Goal: Task Accomplishment & Management: Complete application form

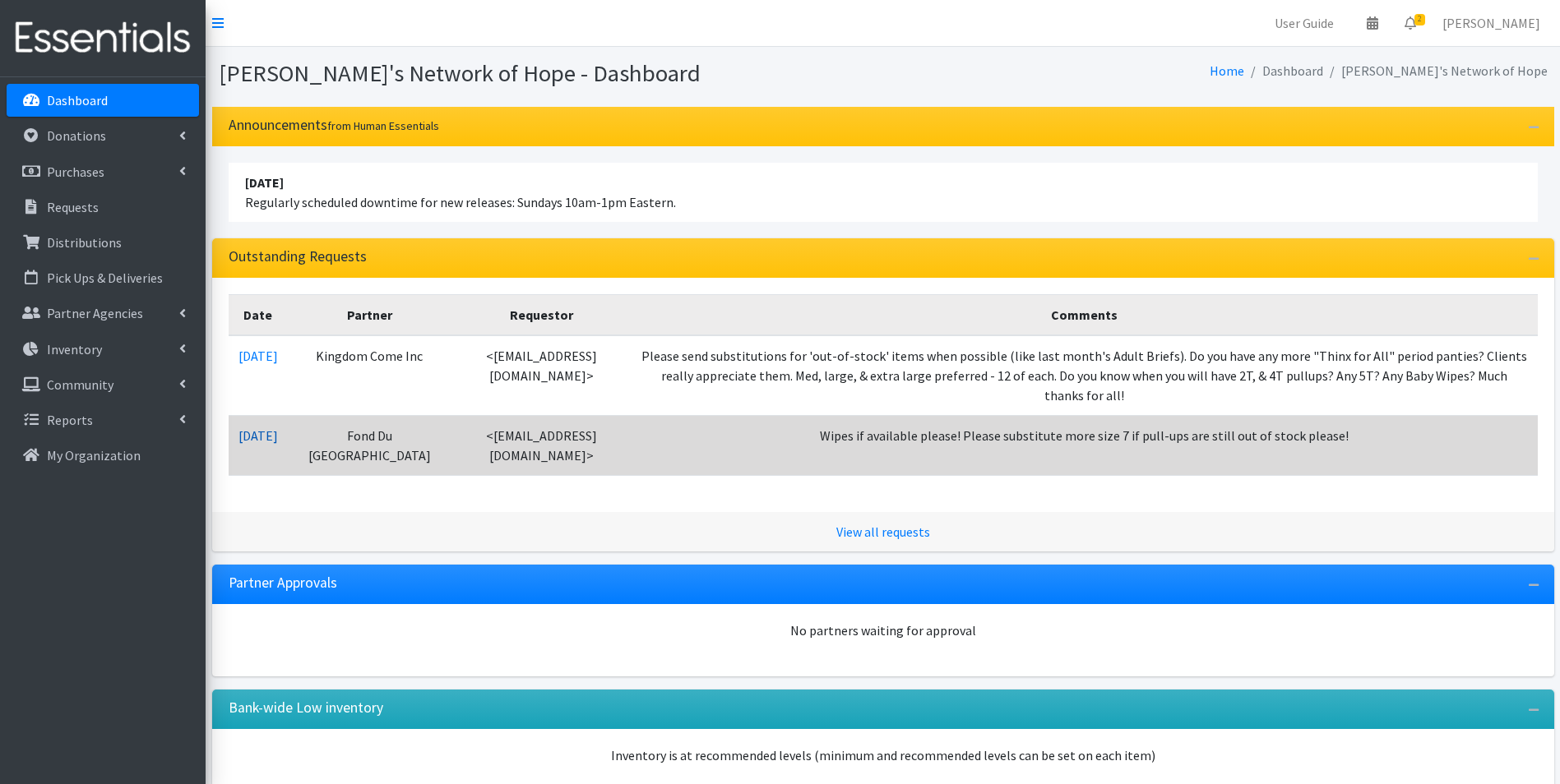
click at [250, 428] on link "08/29/2025" at bounding box center [258, 436] width 40 height 17
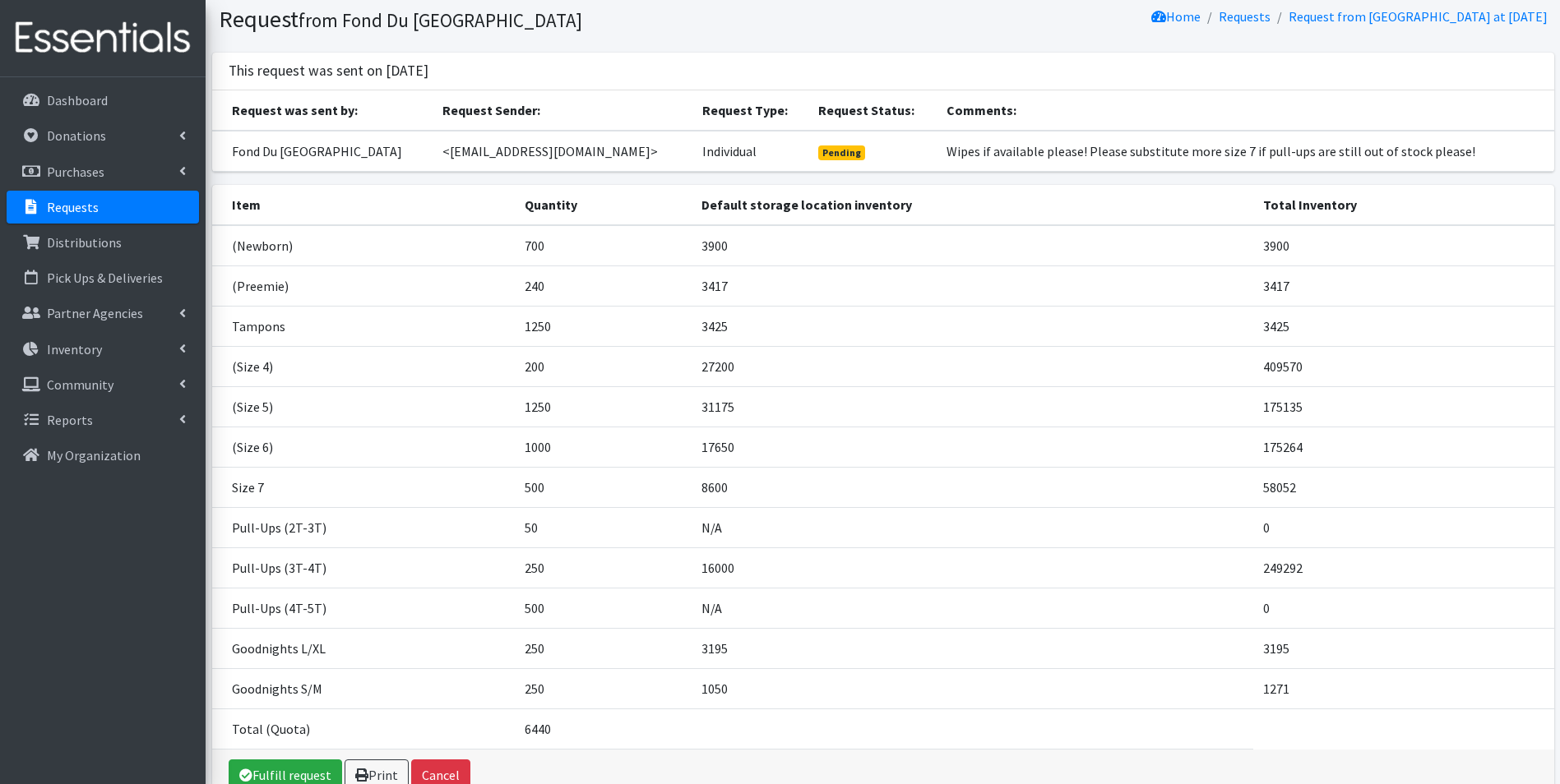
scroll to position [145, 0]
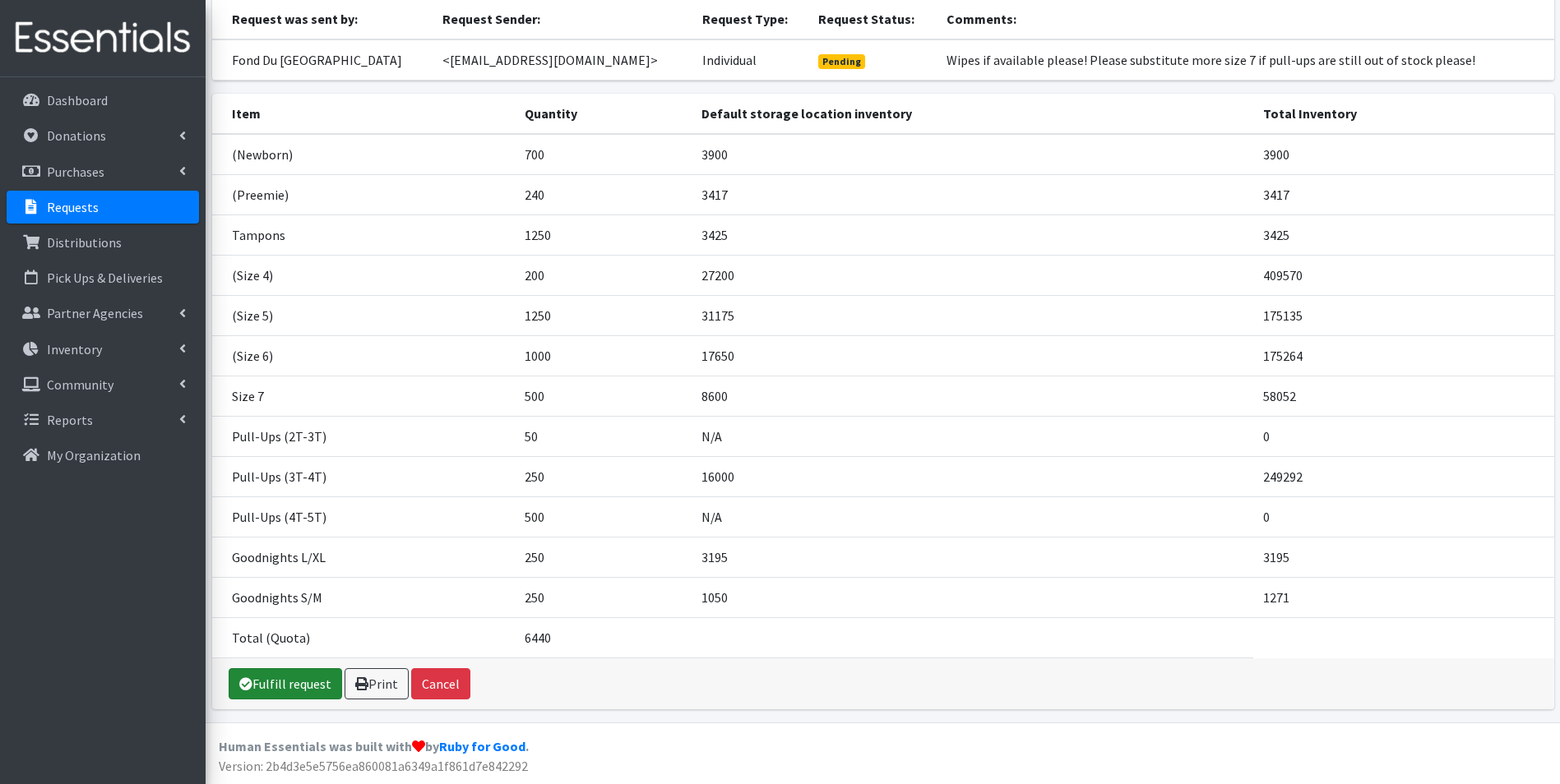
click at [270, 683] on link "Fulfill request" at bounding box center [285, 685] width 114 height 32
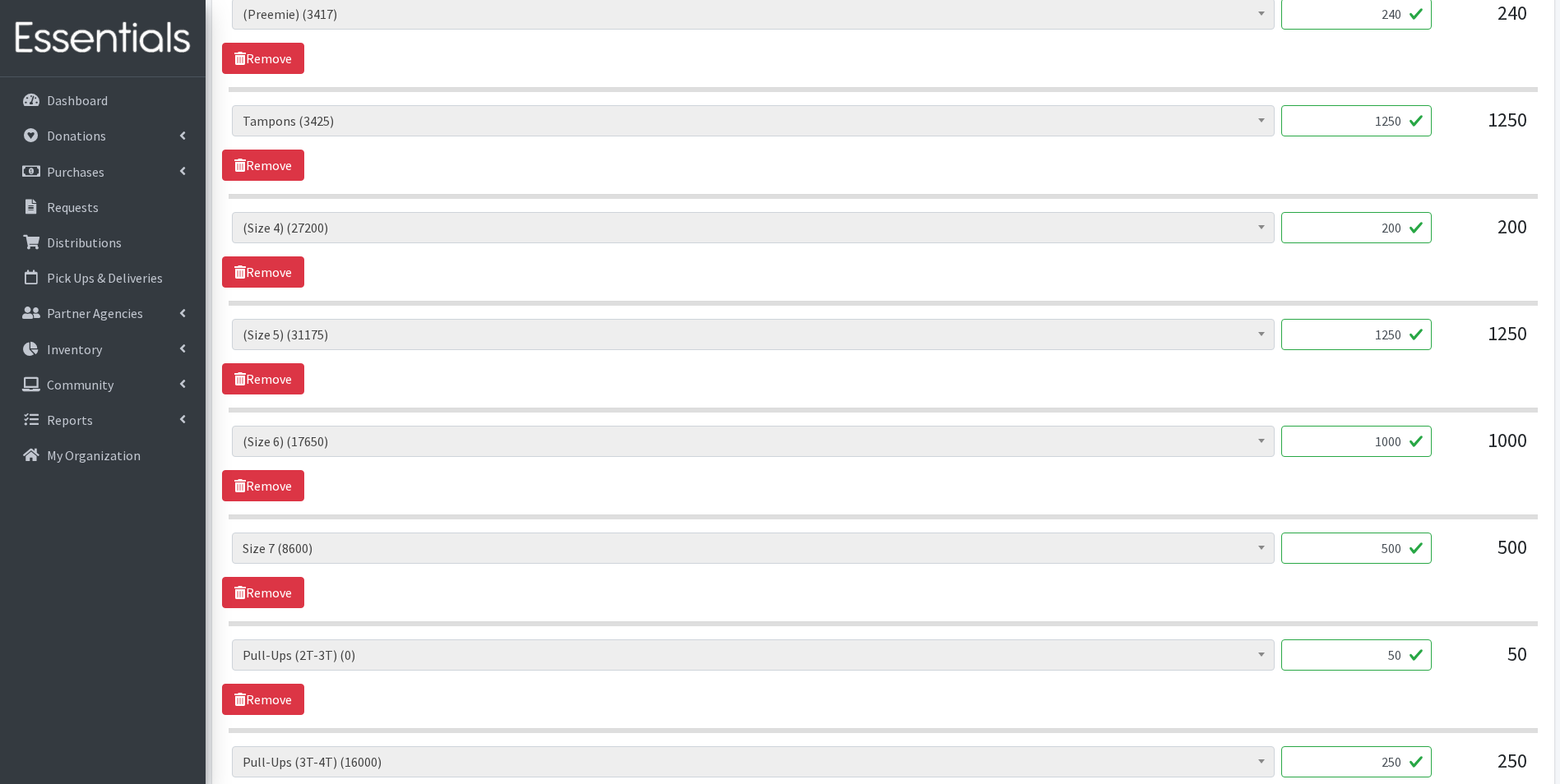
scroll to position [905, 0]
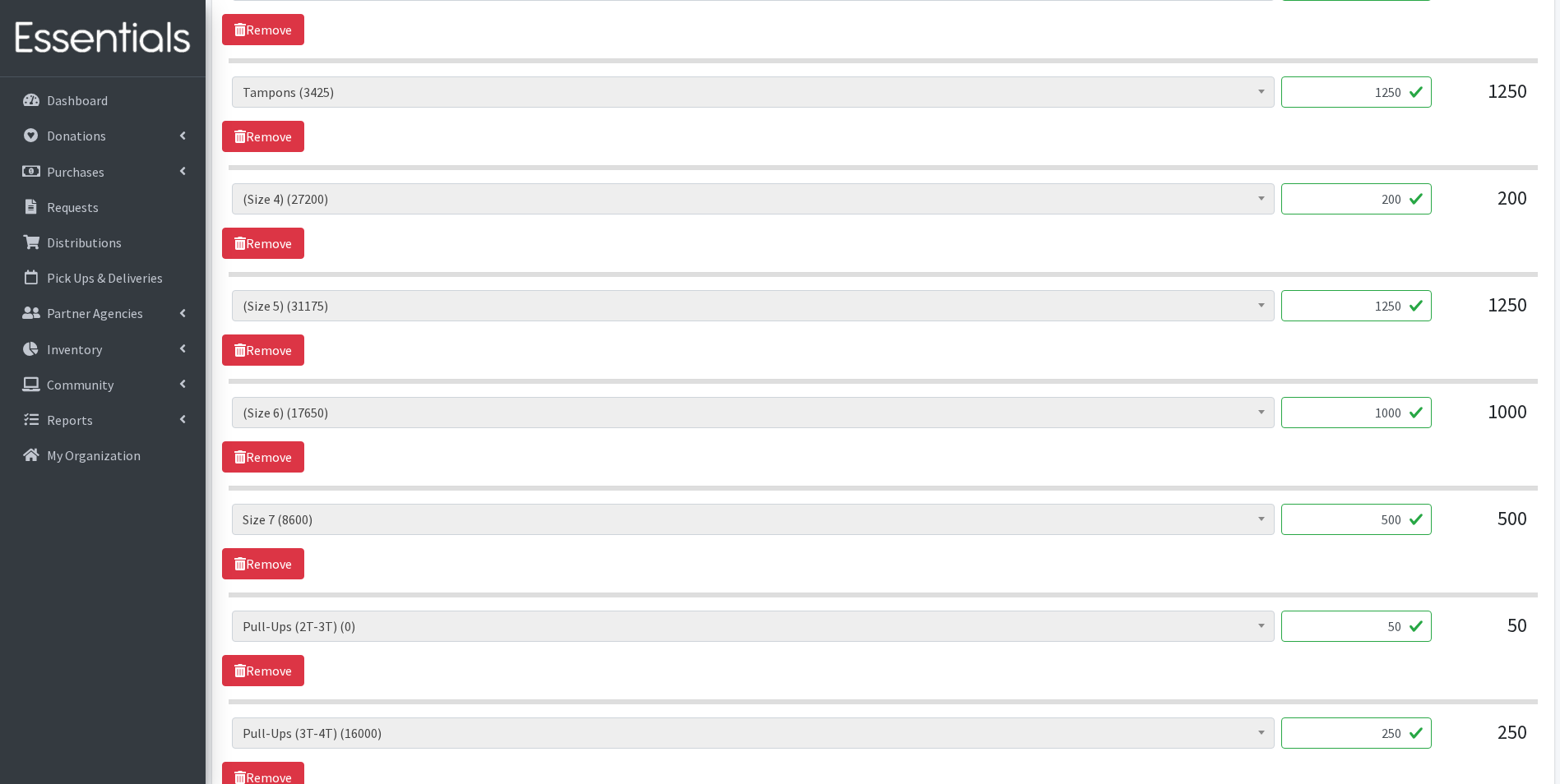
drag, startPoint x: 1384, startPoint y: 634, endPoint x: 1414, endPoint y: 634, distance: 30.0
click at [1414, 634] on input "50" at bounding box center [1357, 626] width 151 height 32
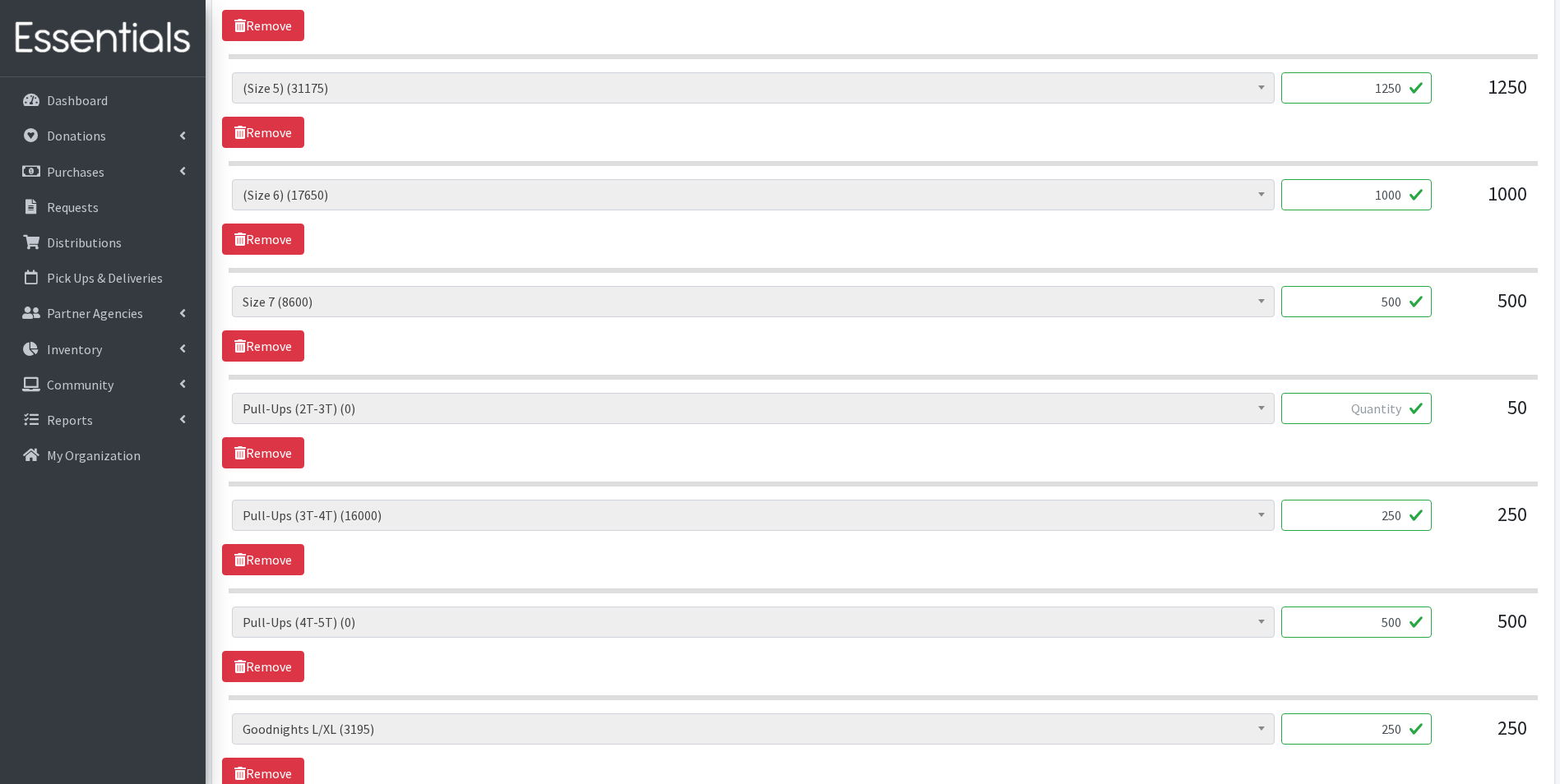
scroll to position [1151, 0]
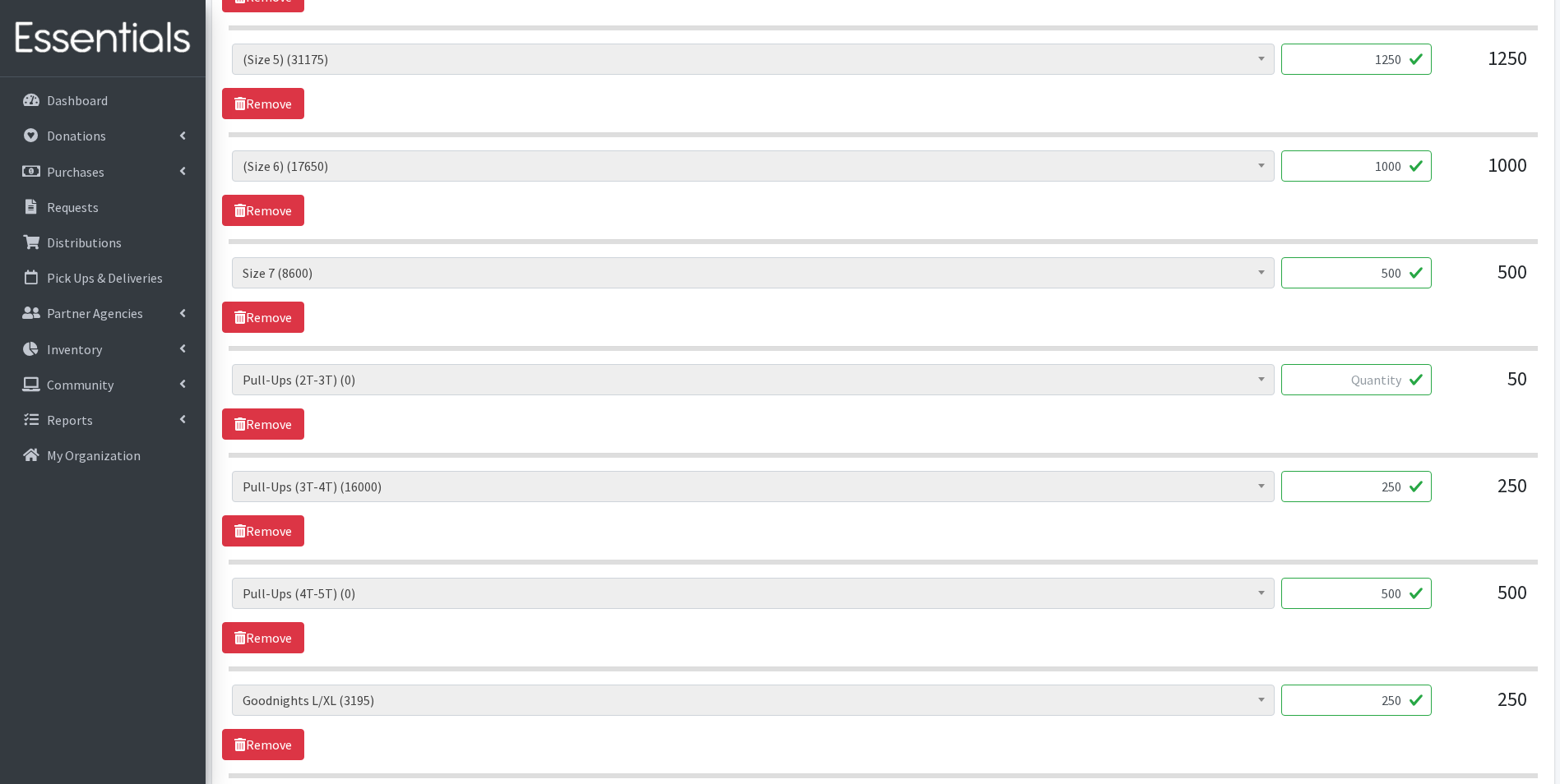
drag, startPoint x: 1373, startPoint y: 597, endPoint x: 1434, endPoint y: 597, distance: 61.0
click at [1434, 597] on div "(Newborn) (3900) (Preemie) (3417) (Size 1) (54625) (Size 2) (89350) (Size 3) (5…" at bounding box center [882, 600] width 1302 height 44
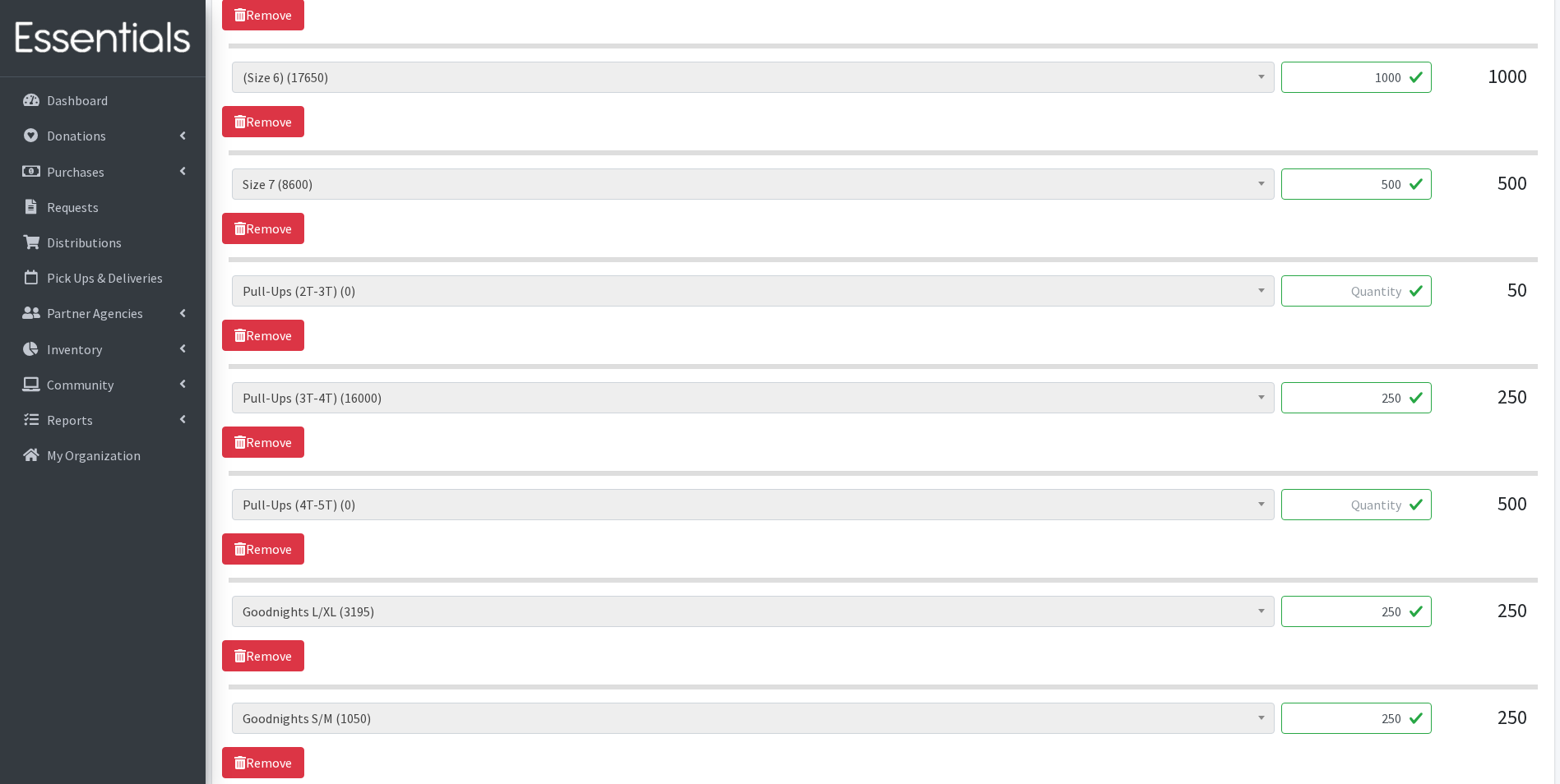
scroll to position [1233, 0]
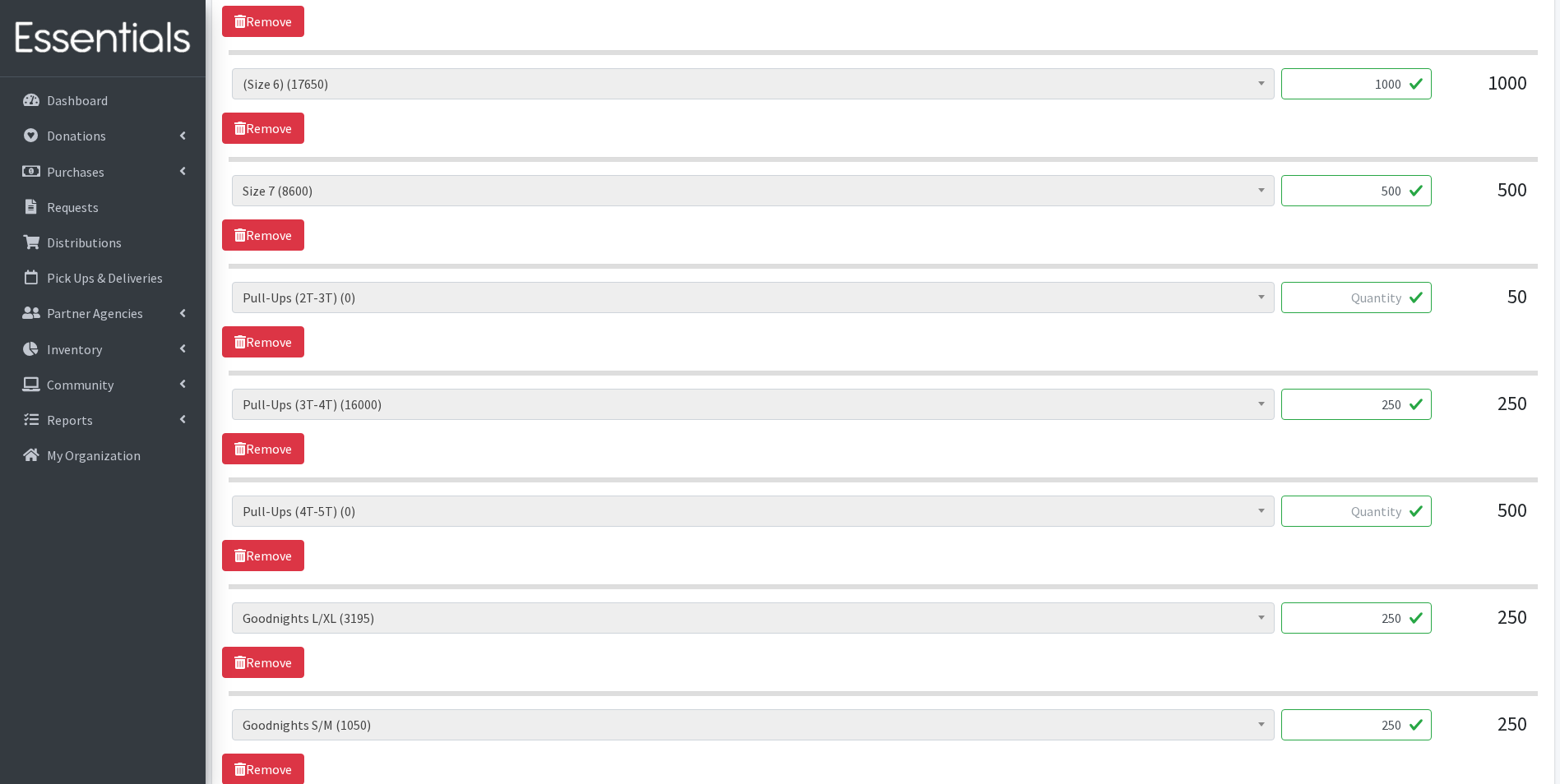
drag, startPoint x: 1383, startPoint y: 194, endPoint x: 1428, endPoint y: 194, distance: 45.0
click at [1428, 194] on input "500" at bounding box center [1357, 191] width 151 height 32
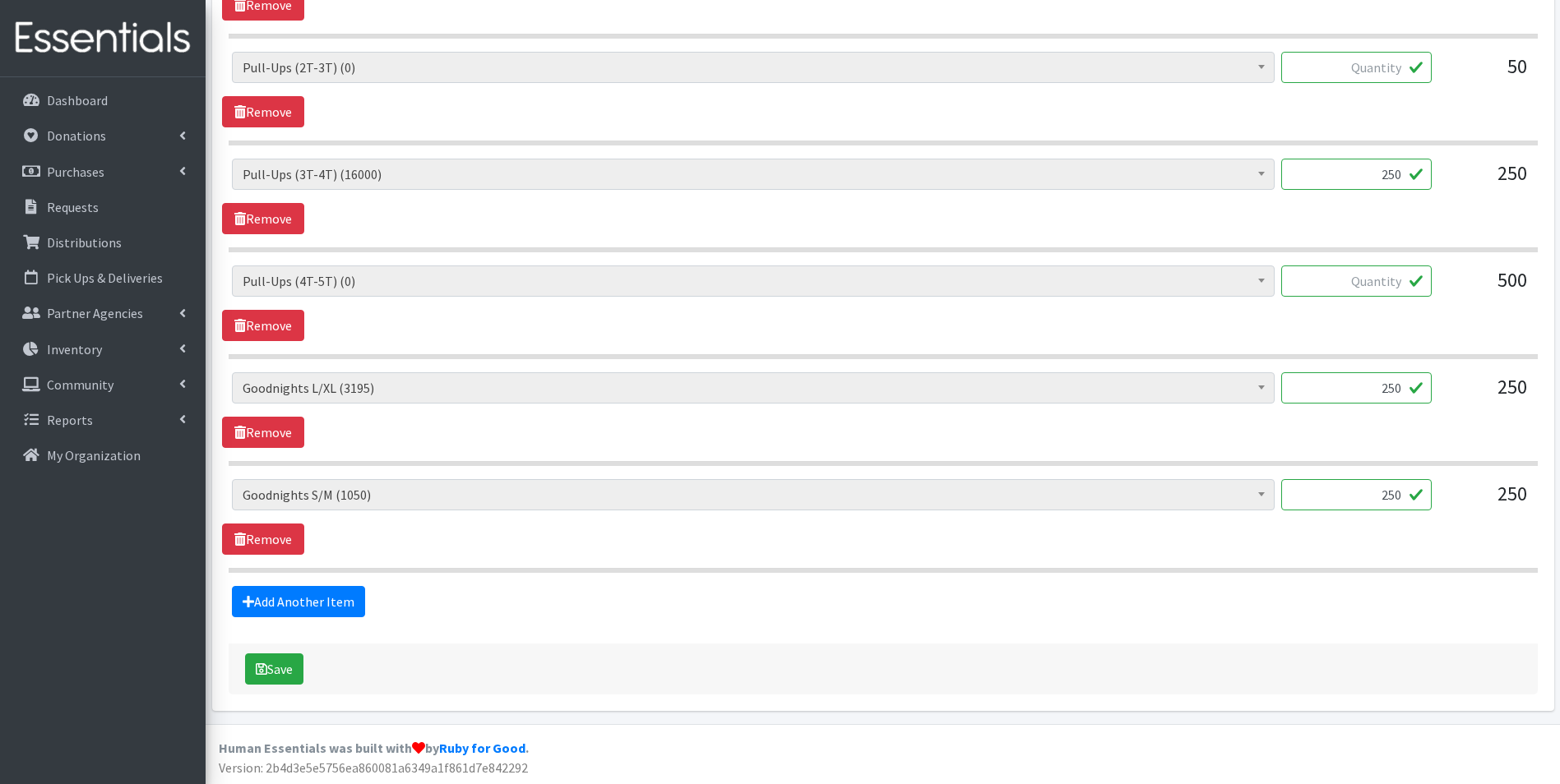
scroll to position [1465, 0]
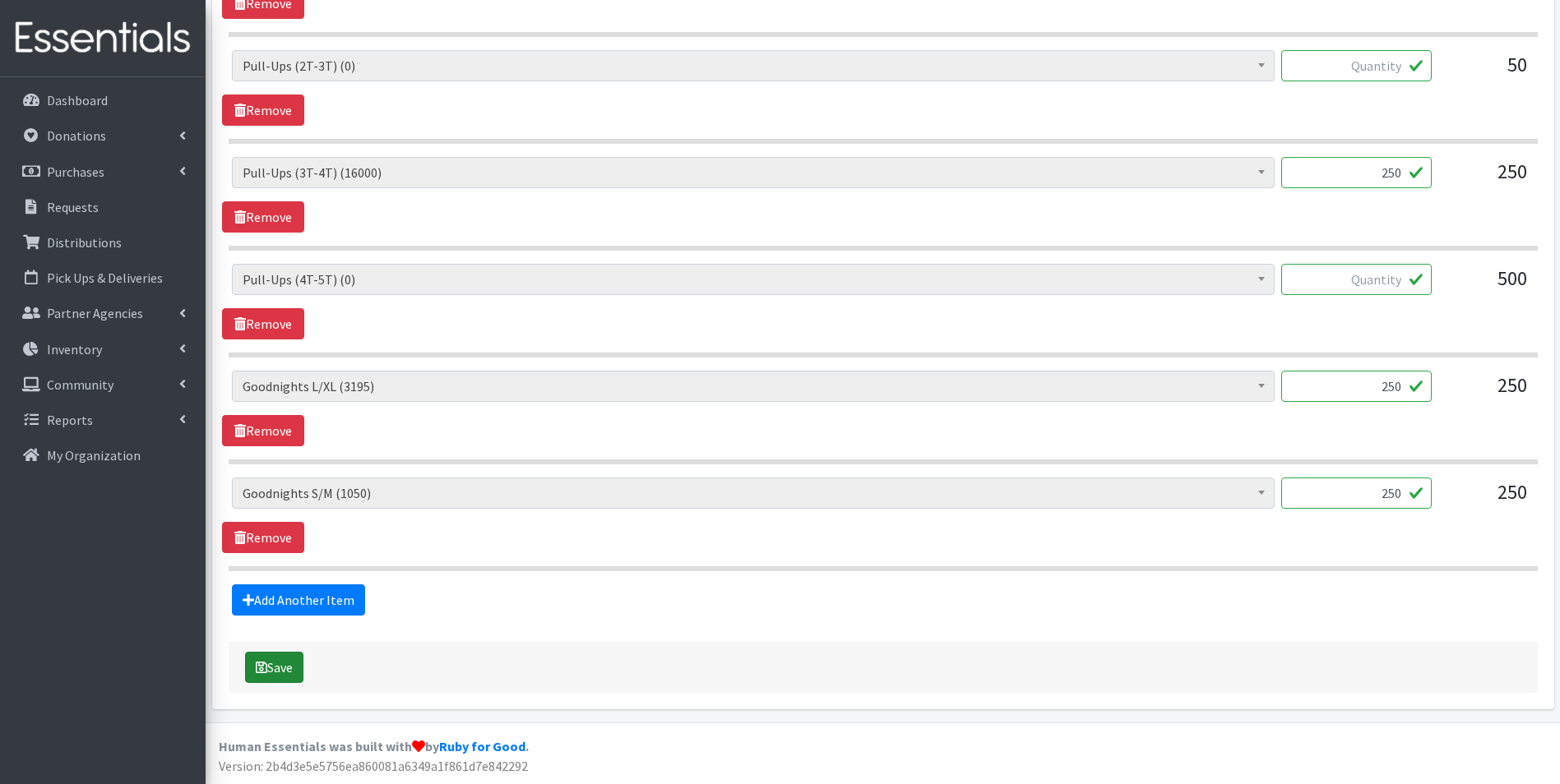
type input "600"
click at [293, 666] on button "Save" at bounding box center [274, 668] width 58 height 32
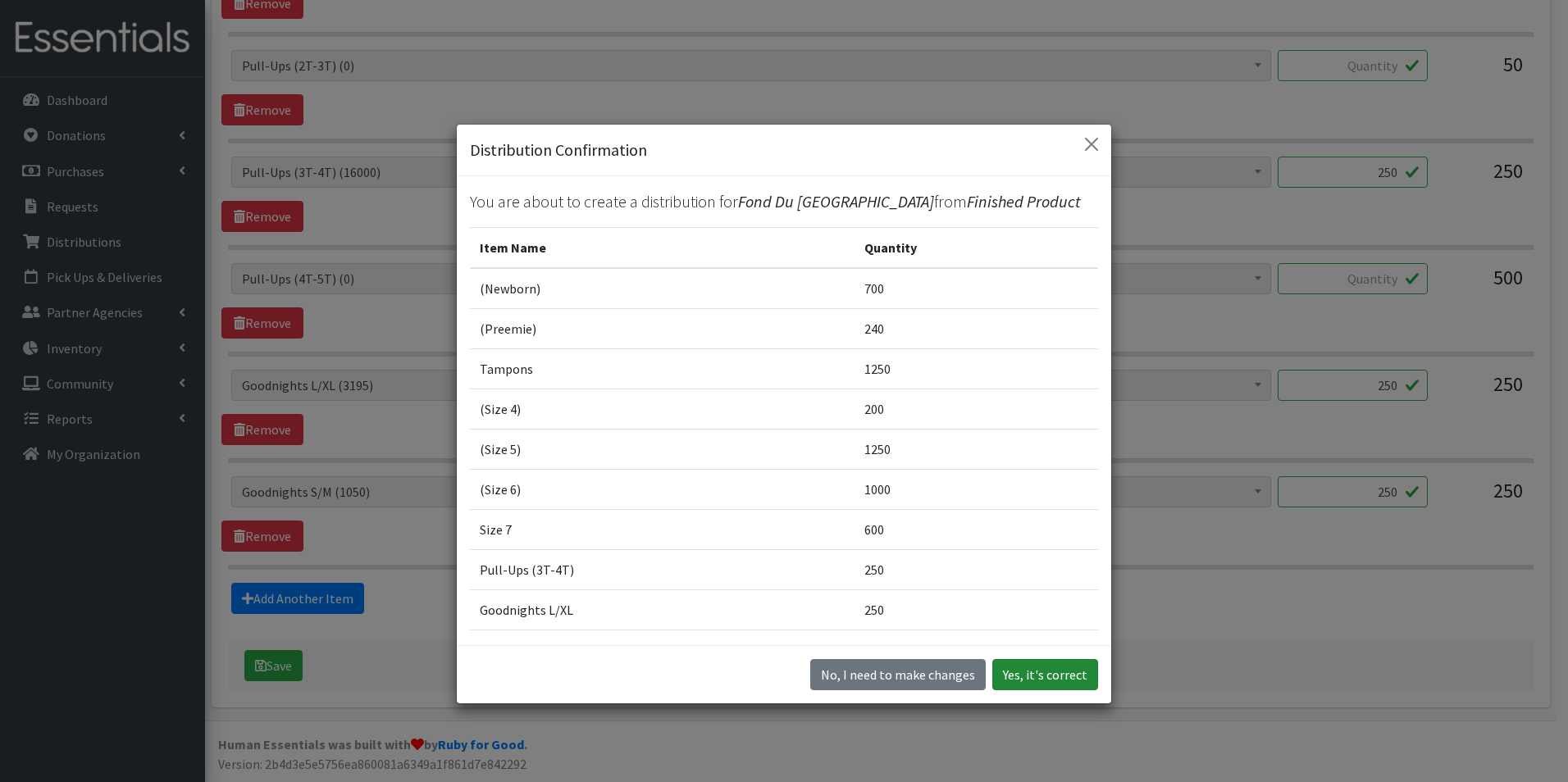
click at [1051, 678] on button "Yes, it's correct" at bounding box center [1045, 675] width 106 height 32
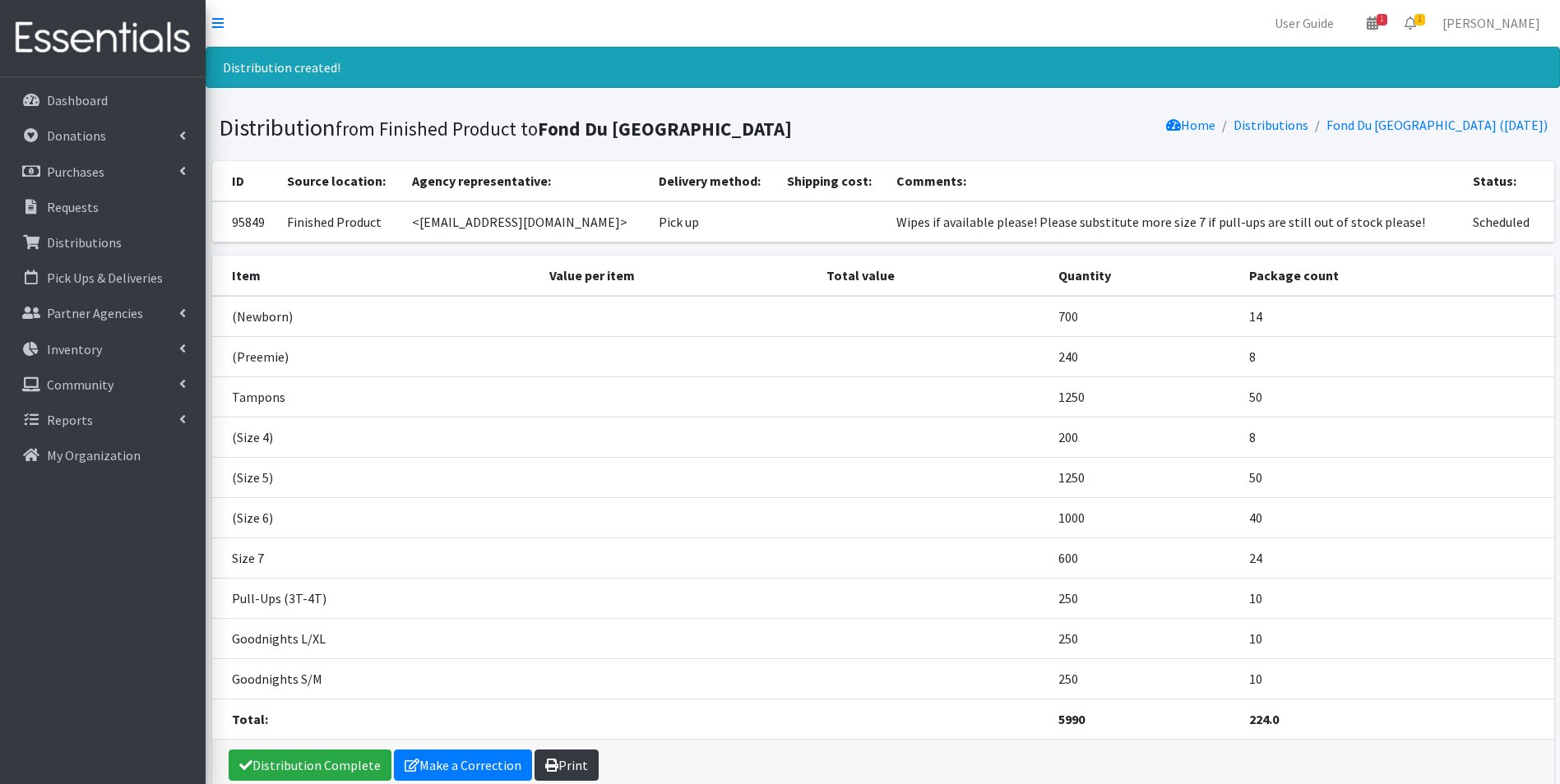
click at [570, 766] on link "Print" at bounding box center [566, 766] width 64 height 32
click at [79, 101] on p "Dashboard" at bounding box center [77, 100] width 61 height 17
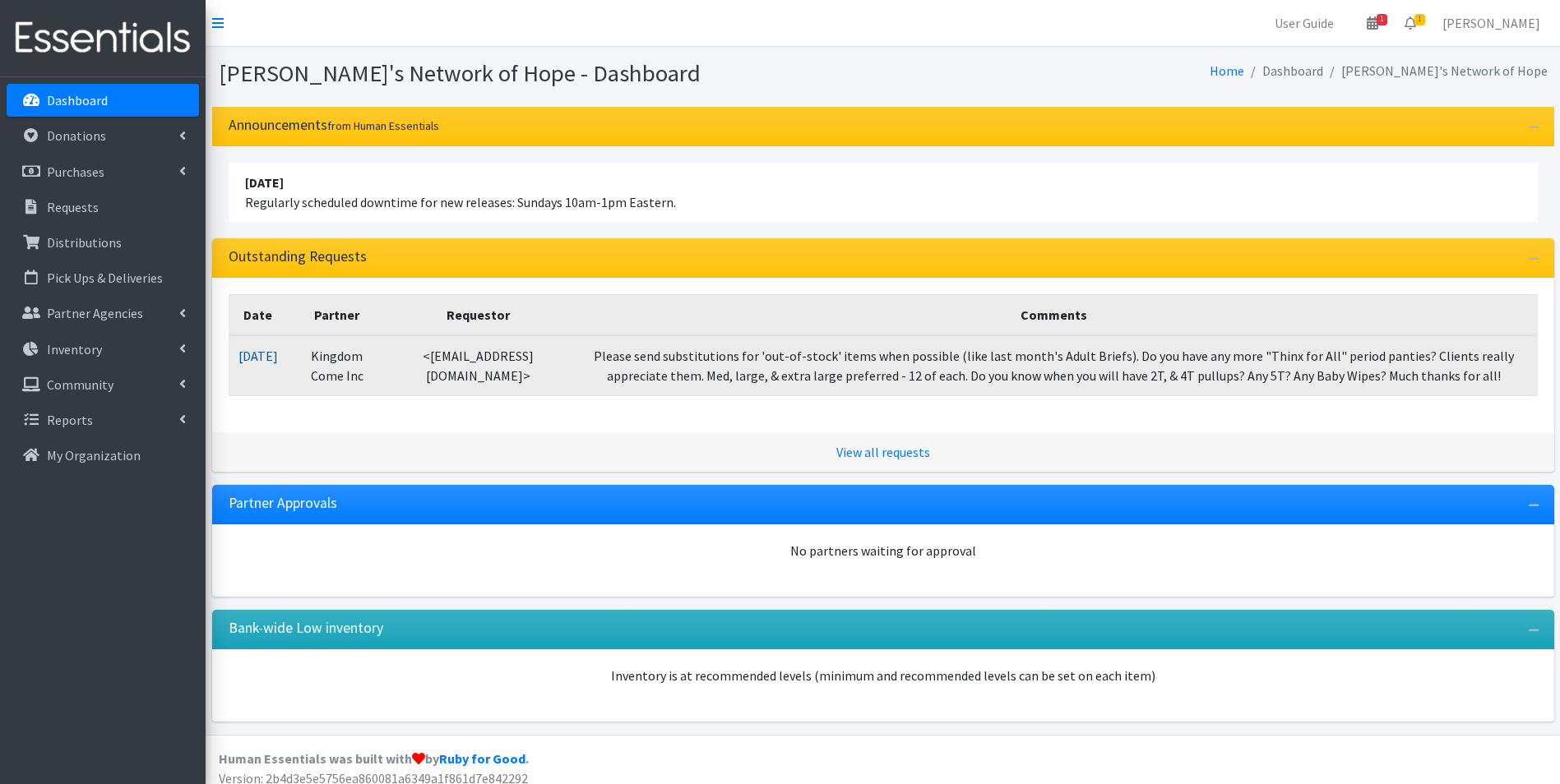
click at [271, 359] on link "09/01/2025" at bounding box center [258, 355] width 40 height 17
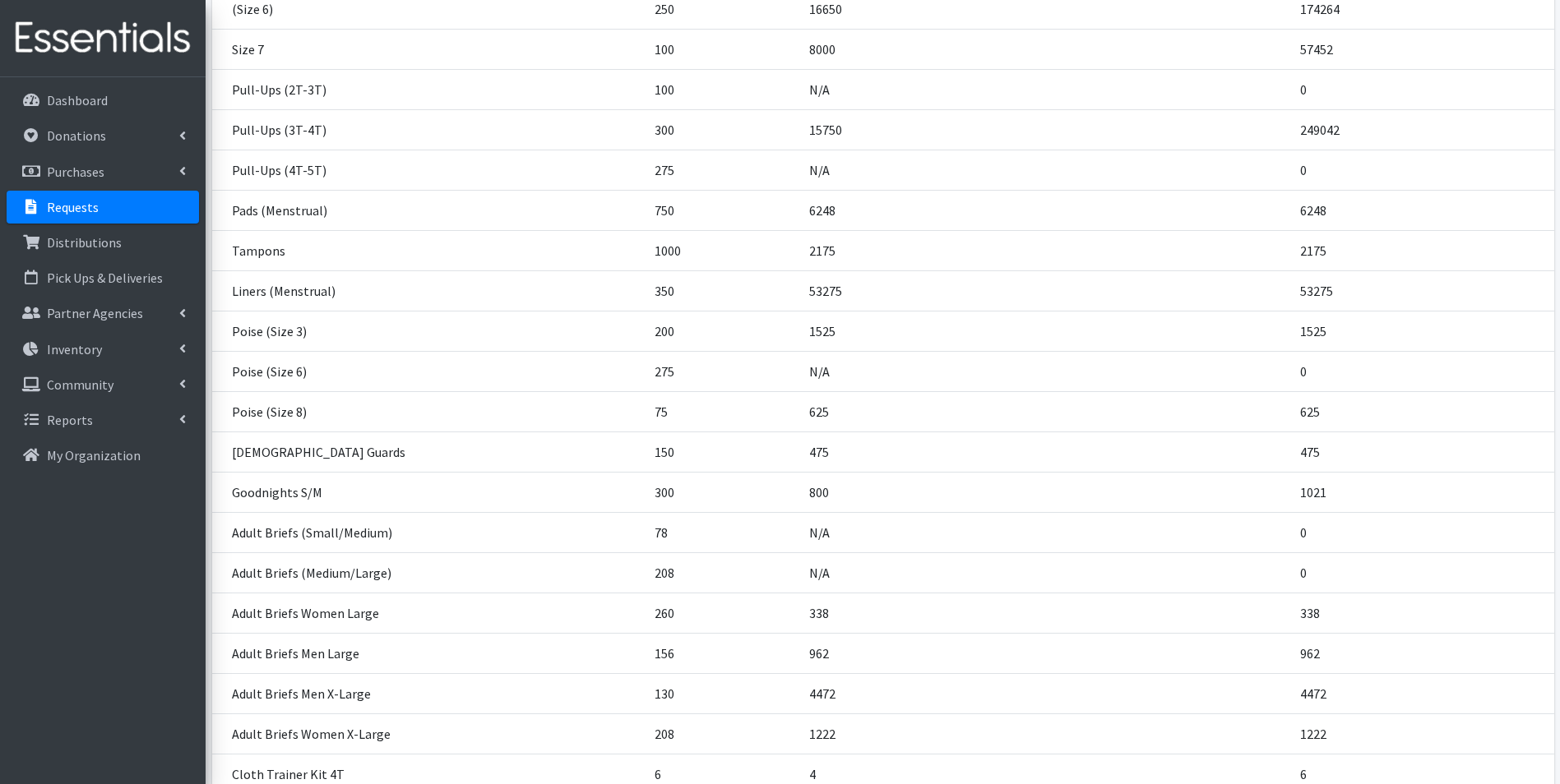
scroll to position [740, 0]
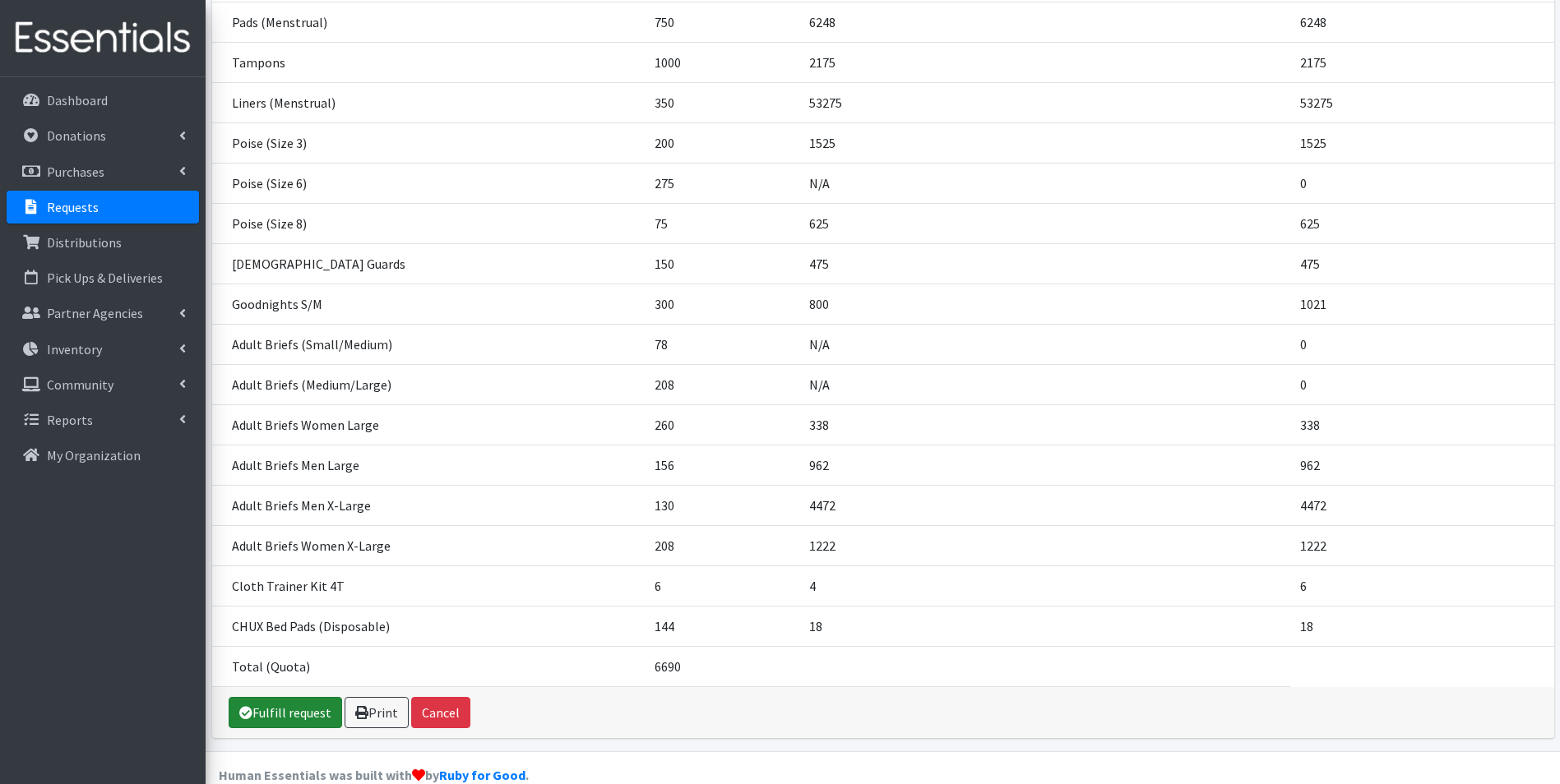
click at [265, 714] on link "Fulfill request" at bounding box center [285, 713] width 114 height 32
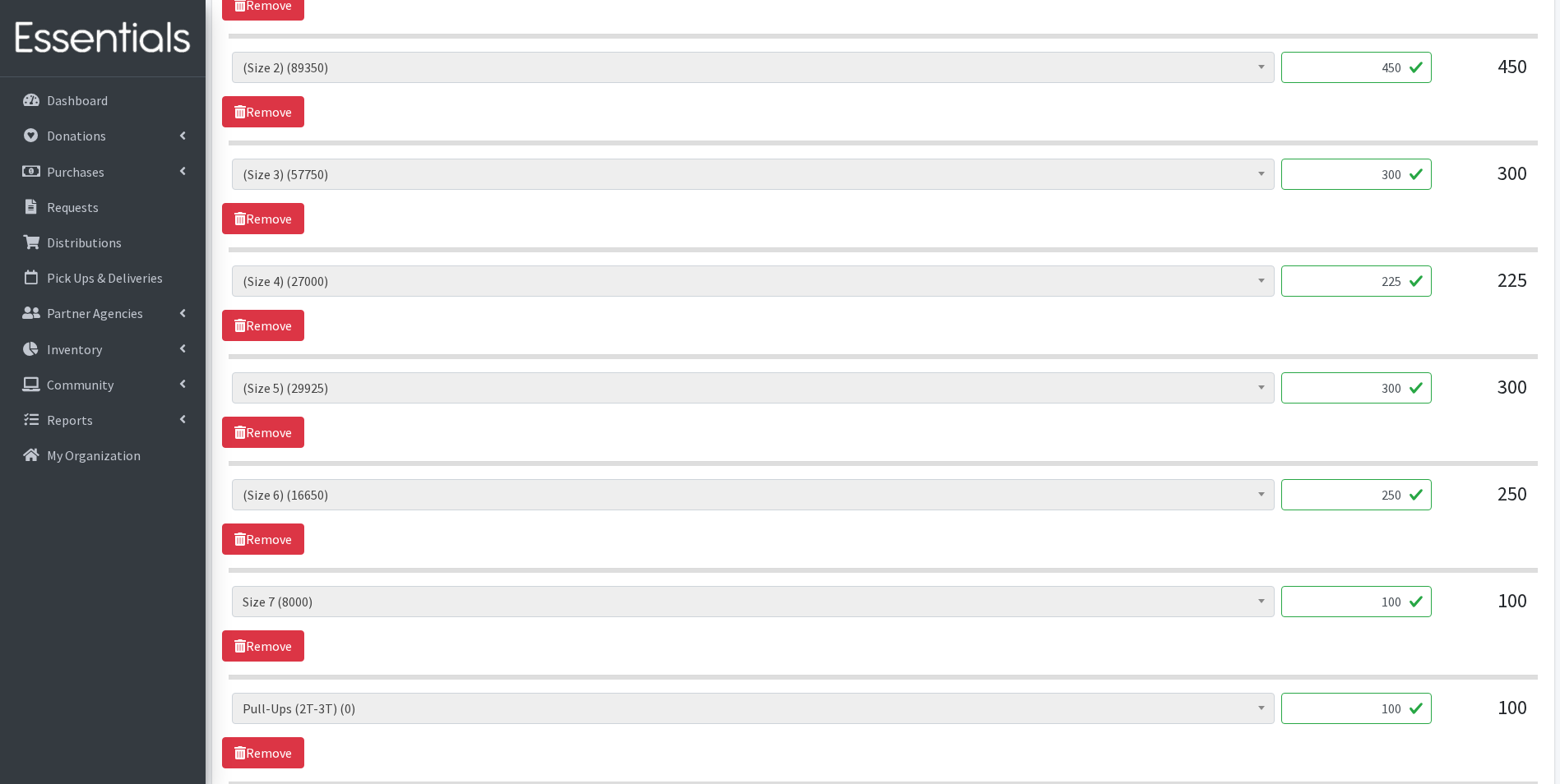
scroll to position [905, 0]
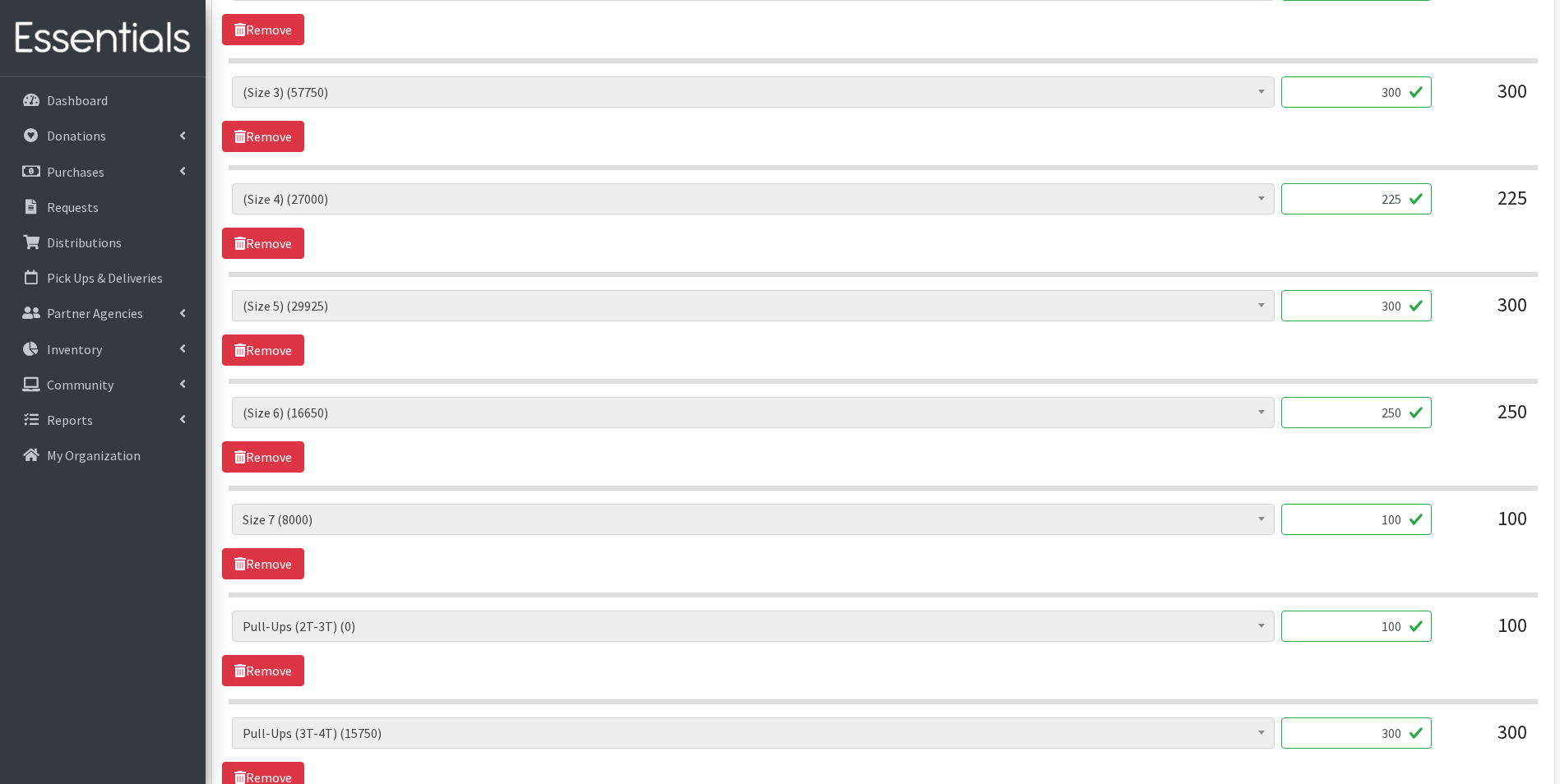
drag, startPoint x: 1383, startPoint y: 630, endPoint x: 1421, endPoint y: 630, distance: 38.0
click at [1421, 630] on input "100" at bounding box center [1357, 626] width 151 height 32
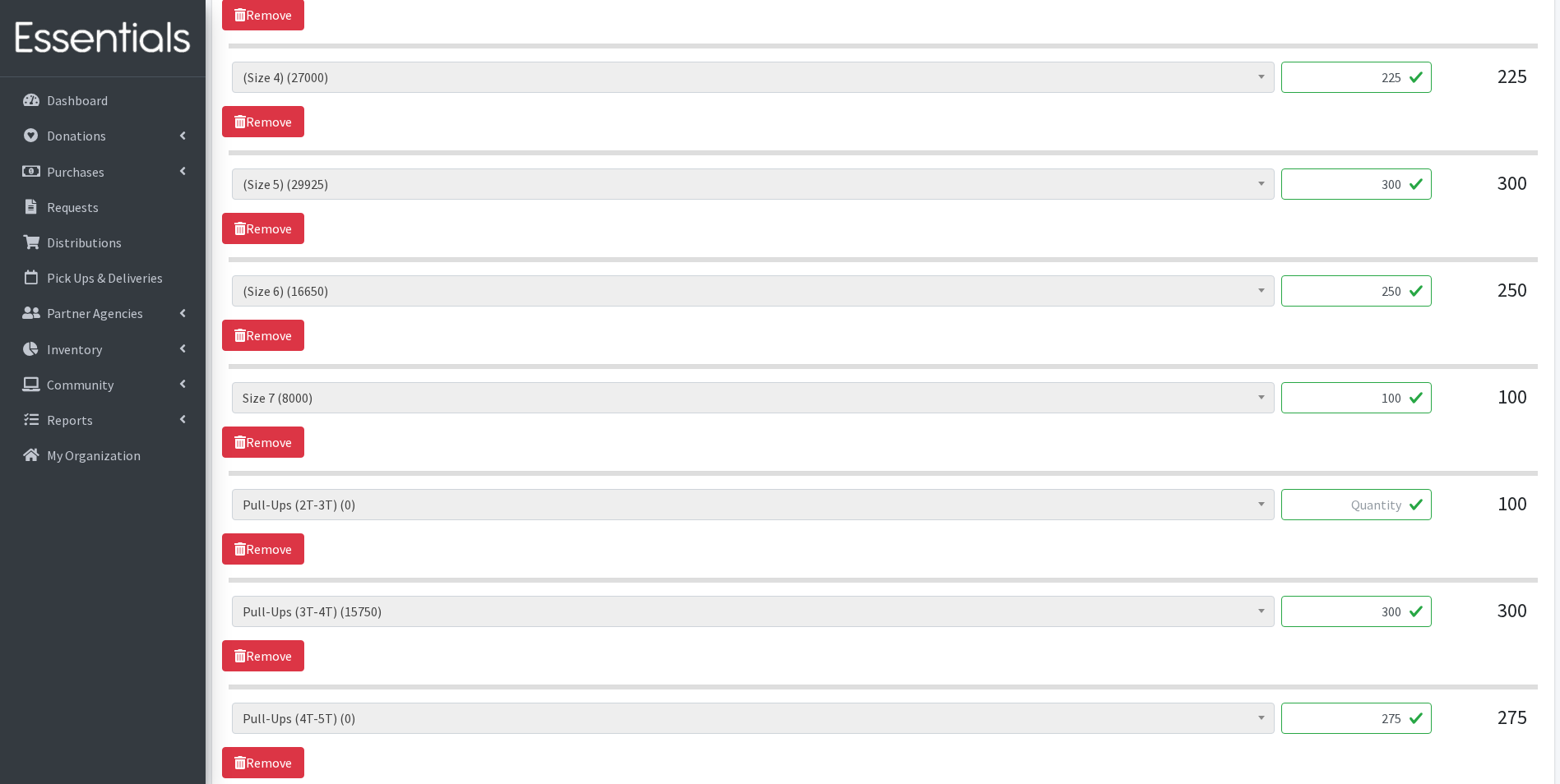
scroll to position [1069, 0]
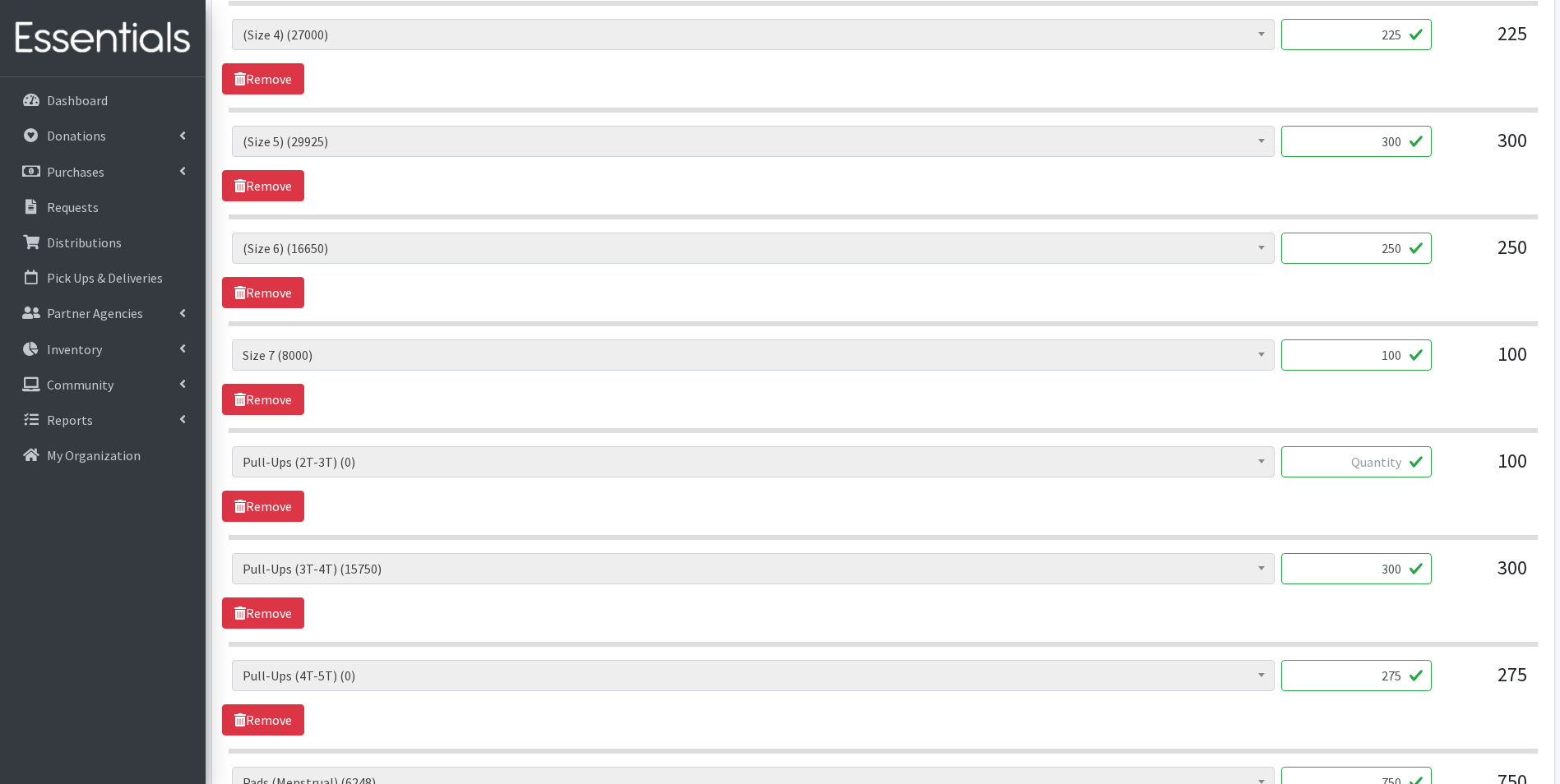
drag, startPoint x: 1380, startPoint y: 671, endPoint x: 1409, endPoint y: 673, distance: 29.1
click at [1409, 673] on input "275" at bounding box center [1357, 676] width 151 height 32
drag, startPoint x: 1380, startPoint y: 569, endPoint x: 1408, endPoint y: 569, distance: 28.0
click at [1408, 569] on input "300" at bounding box center [1357, 569] width 151 height 32
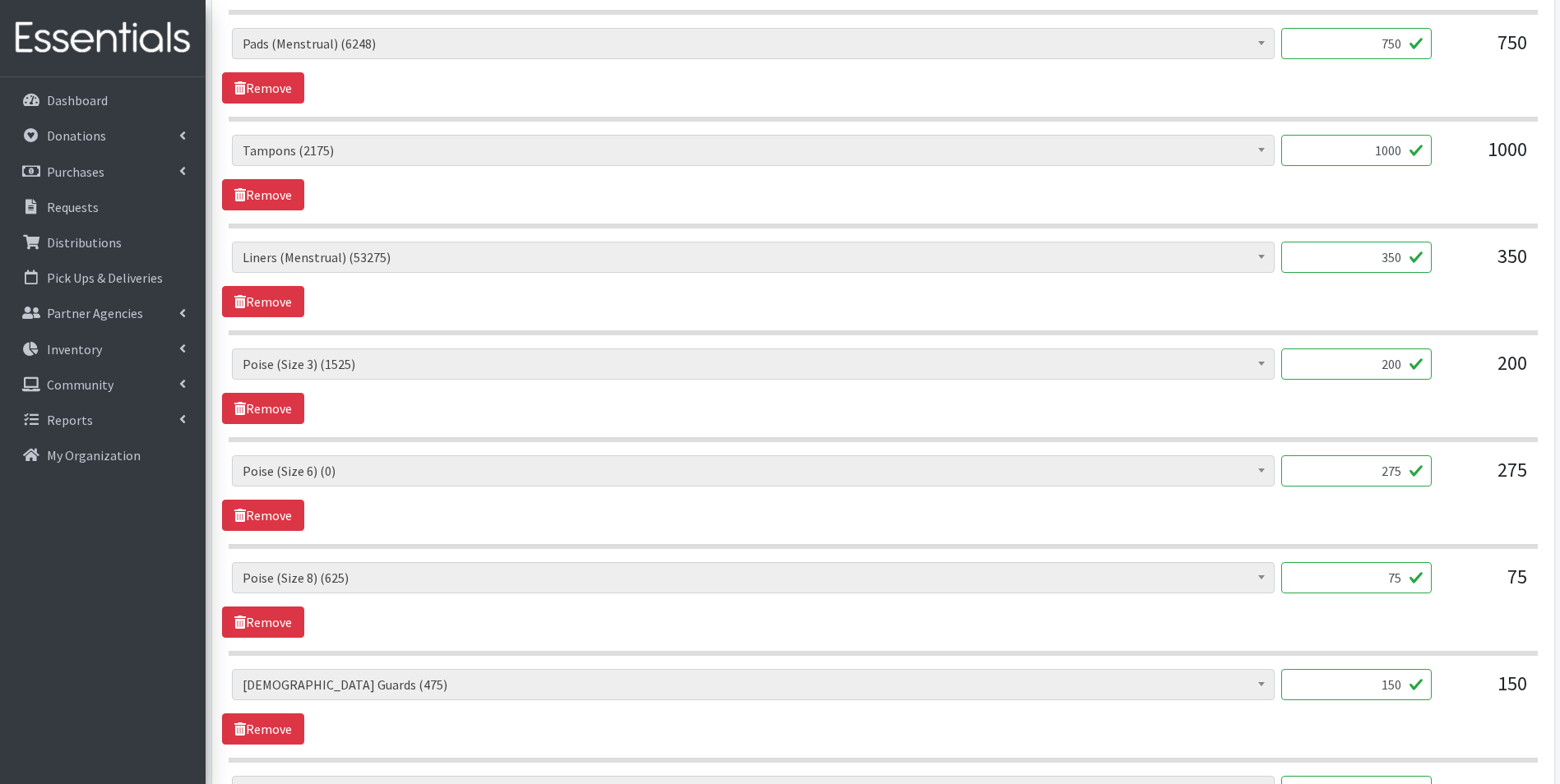
scroll to position [1808, 0]
type input "400"
drag, startPoint x: 1381, startPoint y: 470, endPoint x: 1429, endPoint y: 471, distance: 48.0
click at [1429, 471] on input "275" at bounding box center [1357, 471] width 151 height 32
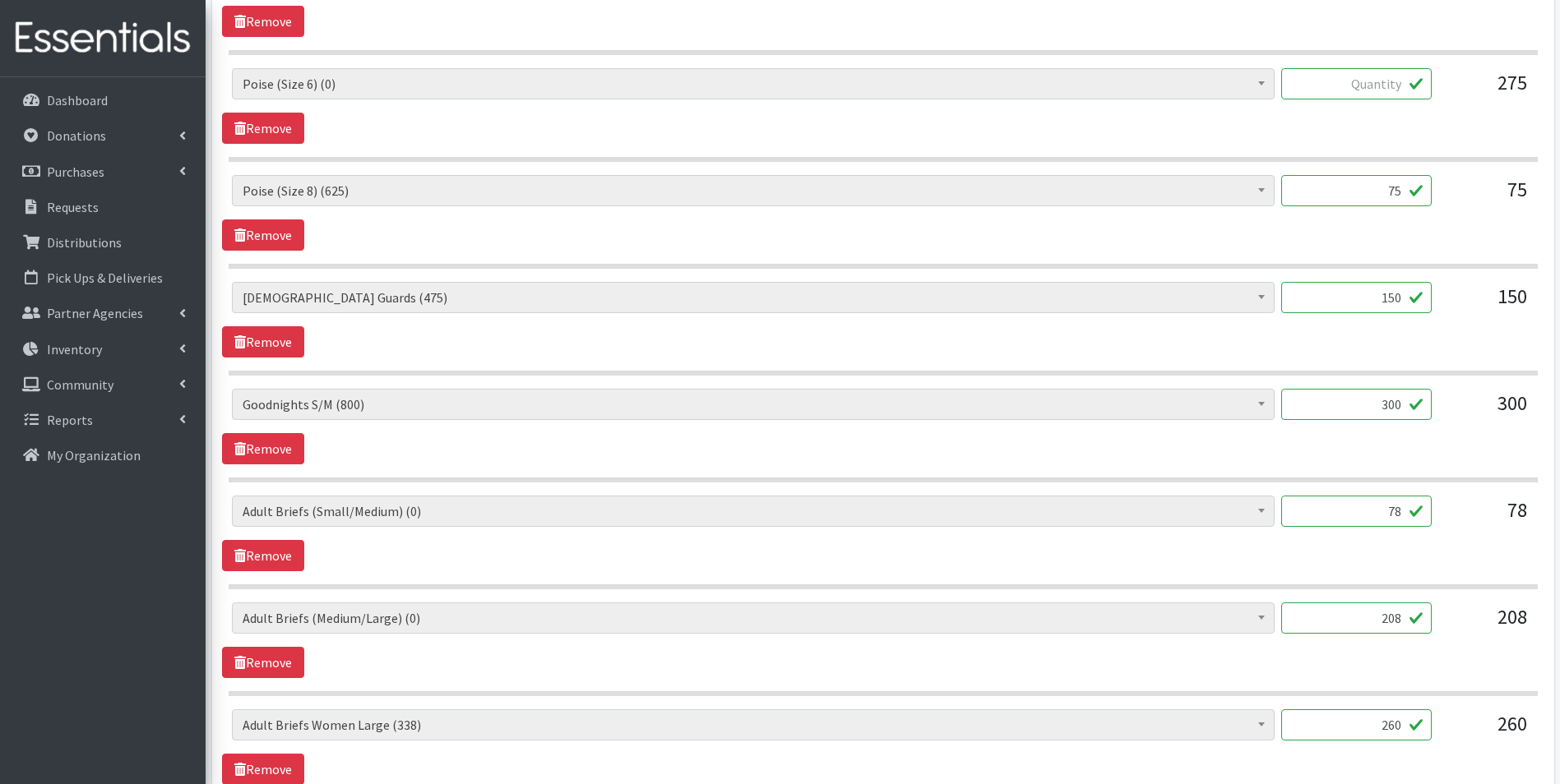
scroll to position [2220, 0]
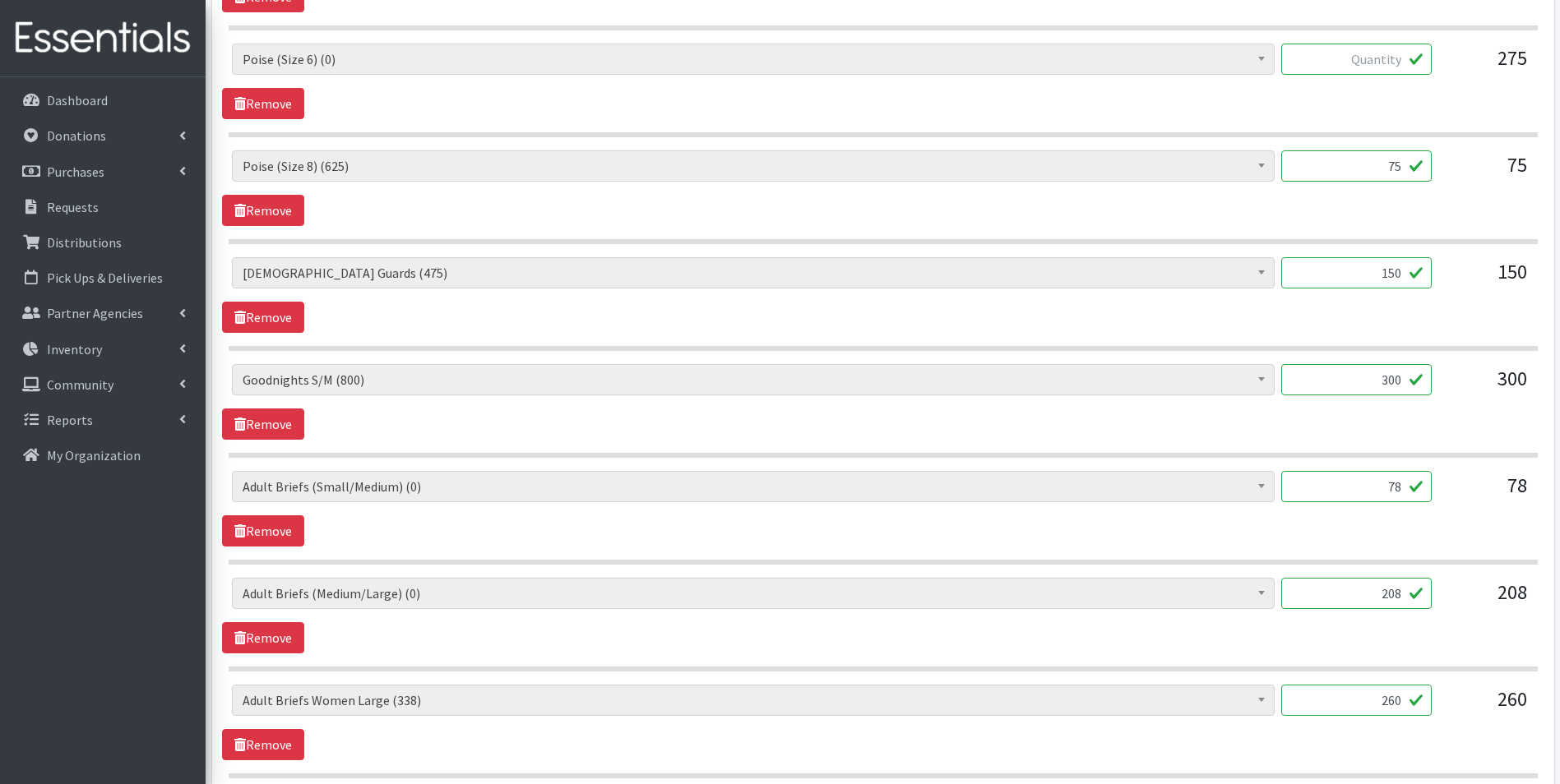
drag, startPoint x: 1385, startPoint y: 488, endPoint x: 1417, endPoint y: 488, distance: 32.0
click at [1417, 488] on input "78" at bounding box center [1357, 487] width 151 height 32
drag, startPoint x: 1381, startPoint y: 590, endPoint x: 1419, endPoint y: 590, distance: 38.0
click at [1419, 590] on input "208" at bounding box center [1357, 594] width 151 height 32
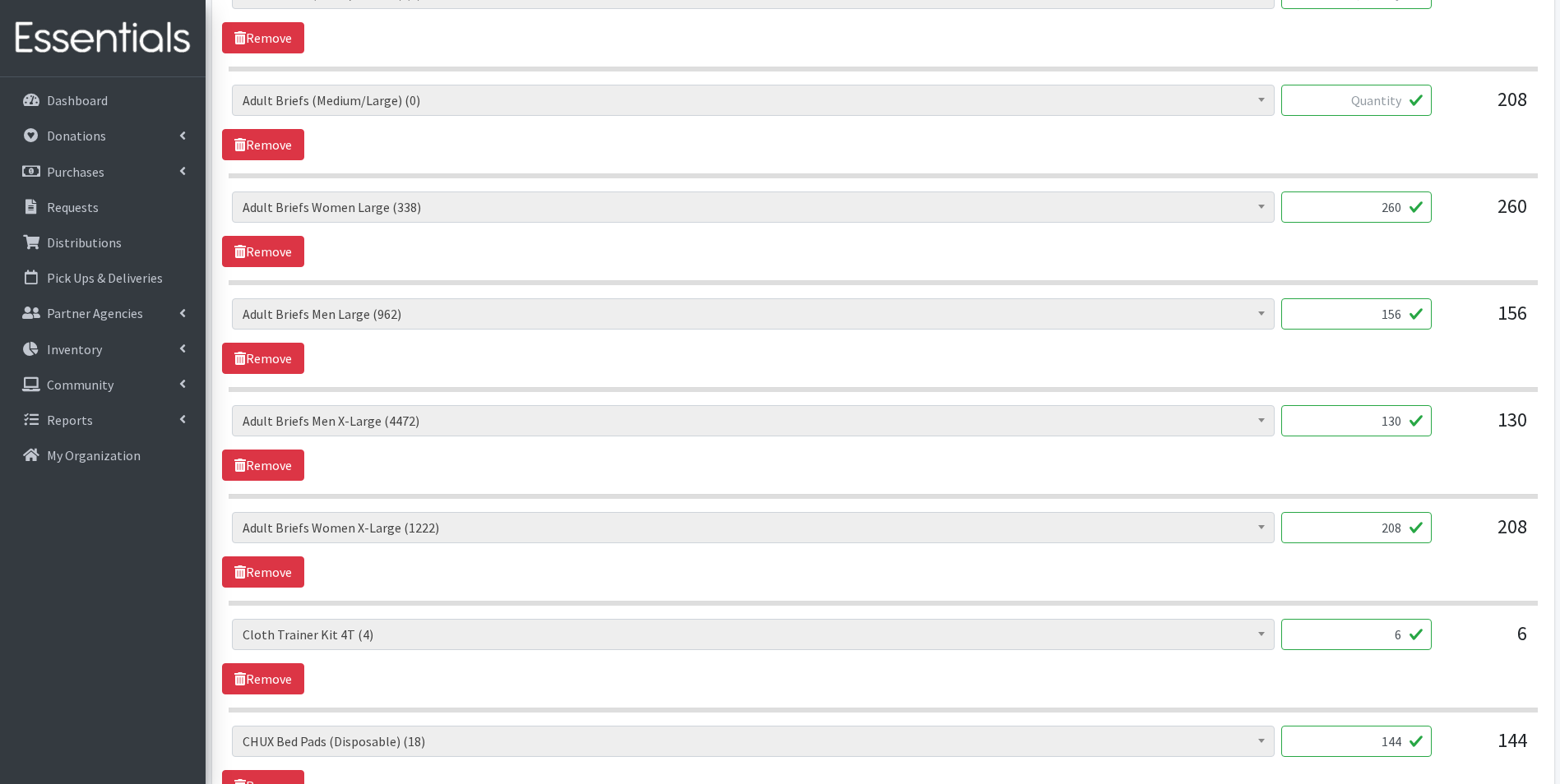
scroll to position [2795, 0]
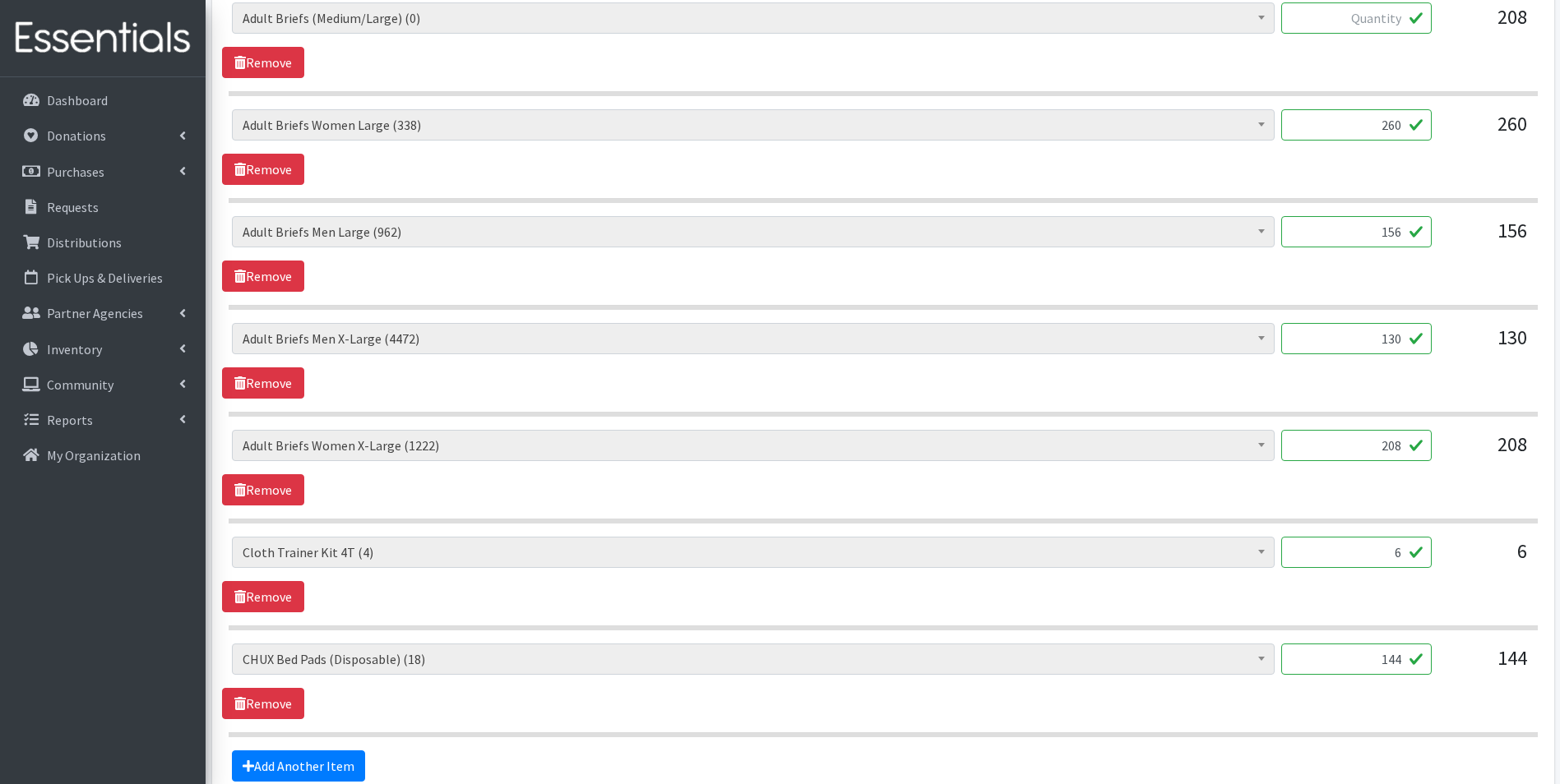
drag, startPoint x: 1379, startPoint y: 665, endPoint x: 1412, endPoint y: 666, distance: 33.0
click at [1412, 666] on input "144" at bounding box center [1357, 660] width 151 height 32
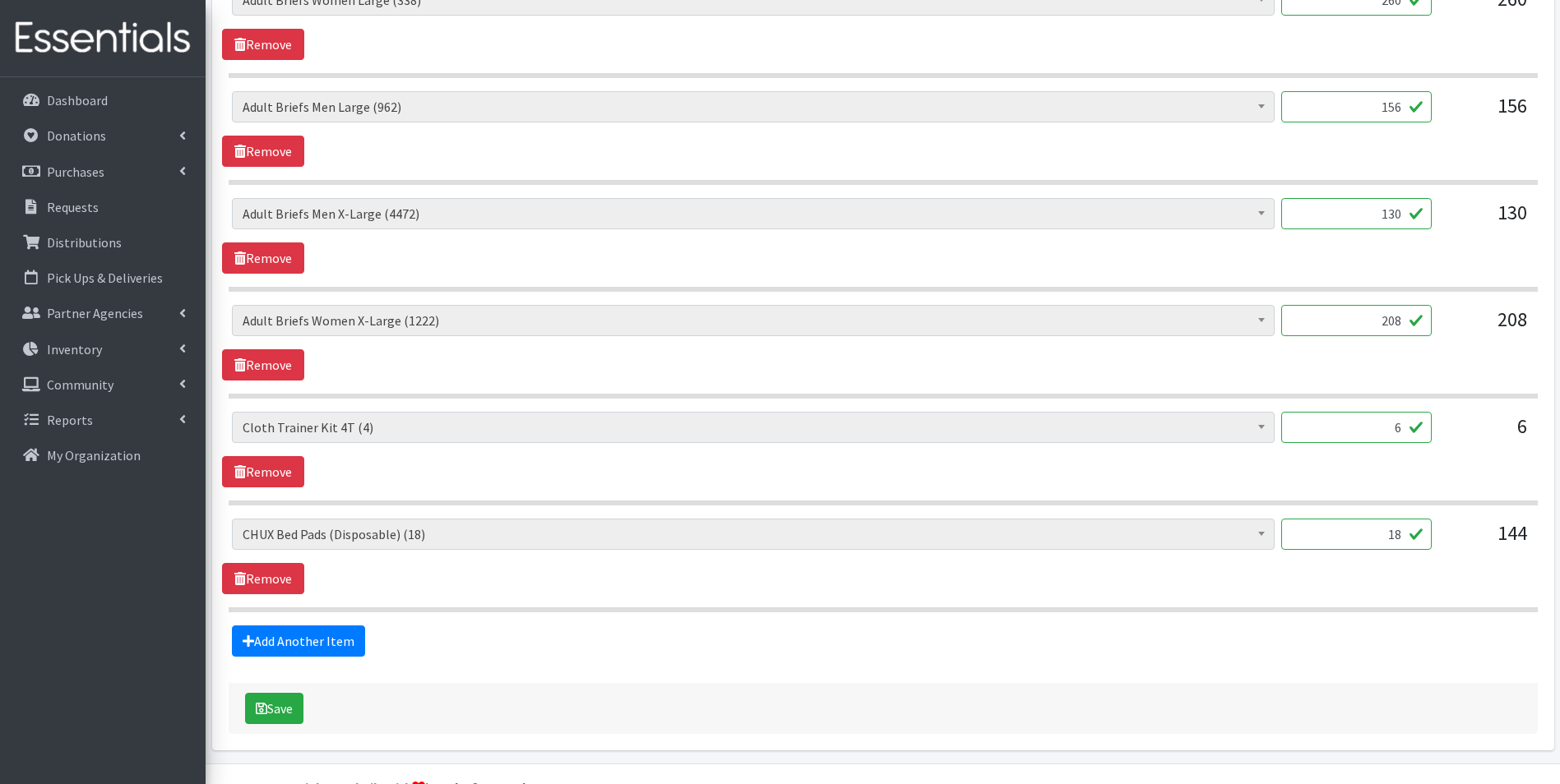
scroll to position [2959, 0]
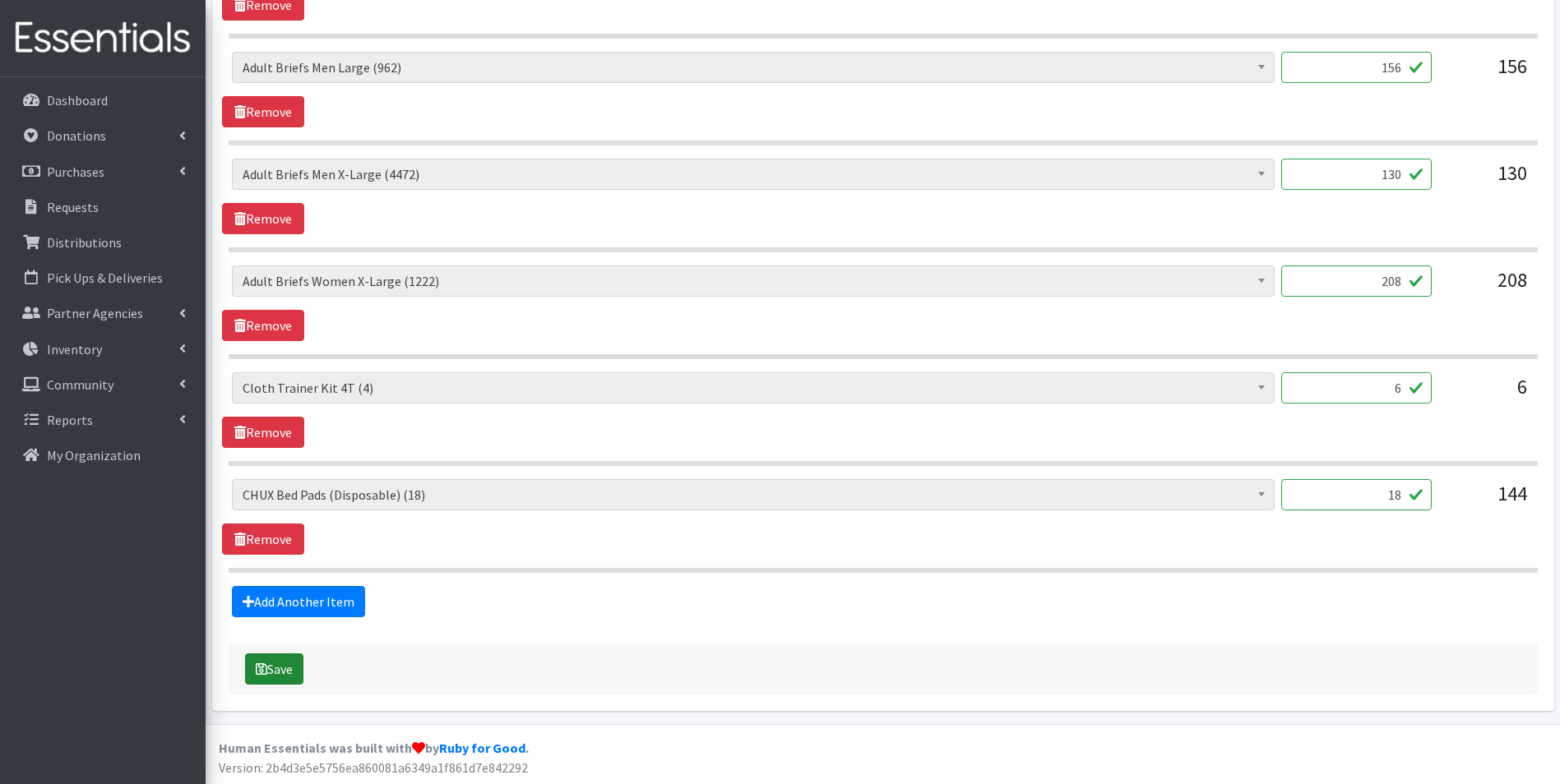
type input "18"
click at [277, 663] on button "Save" at bounding box center [274, 670] width 58 height 32
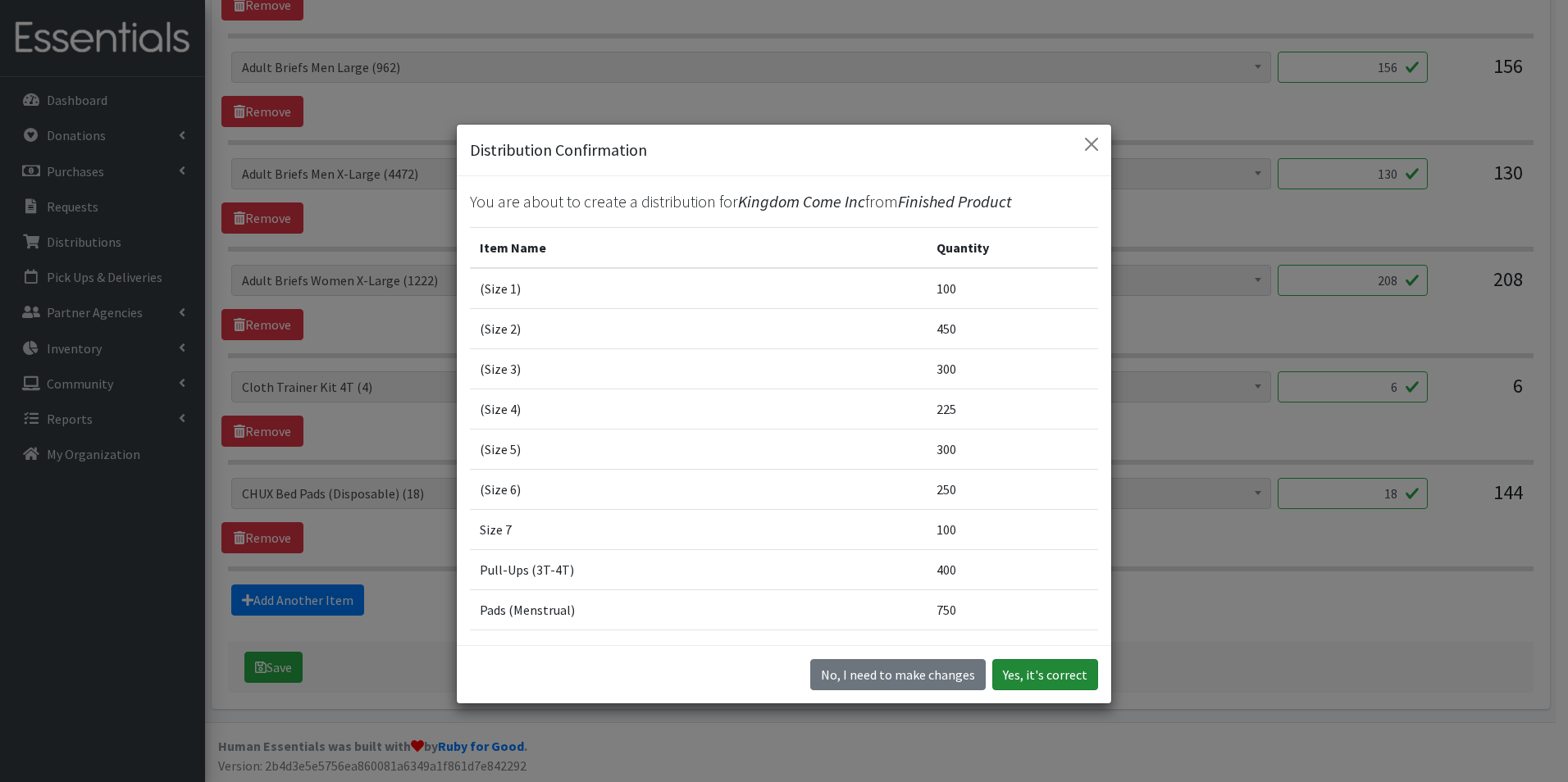
click at [1042, 671] on button "Yes, it's correct" at bounding box center [1045, 675] width 106 height 32
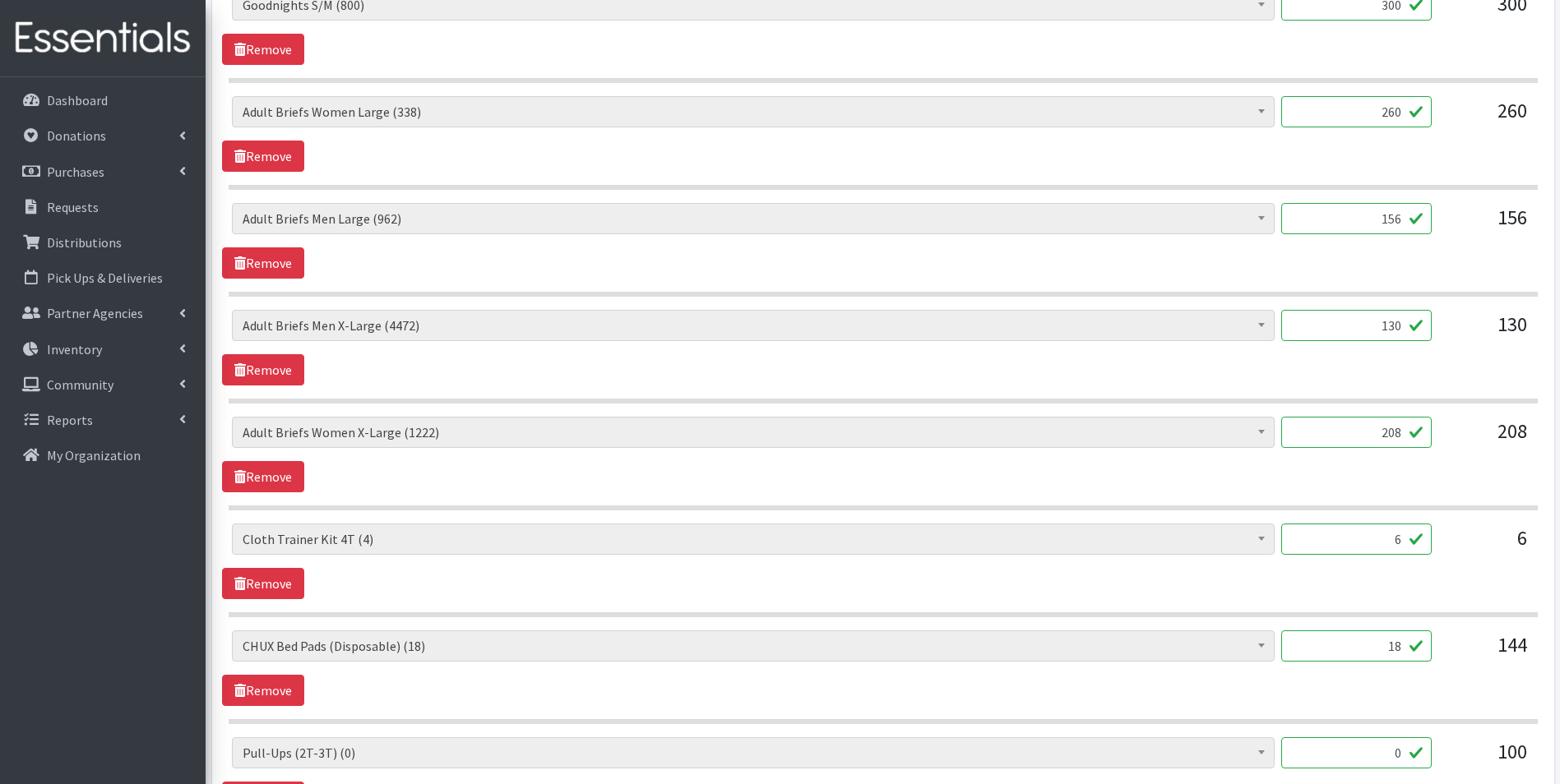
scroll to position [2302, 0]
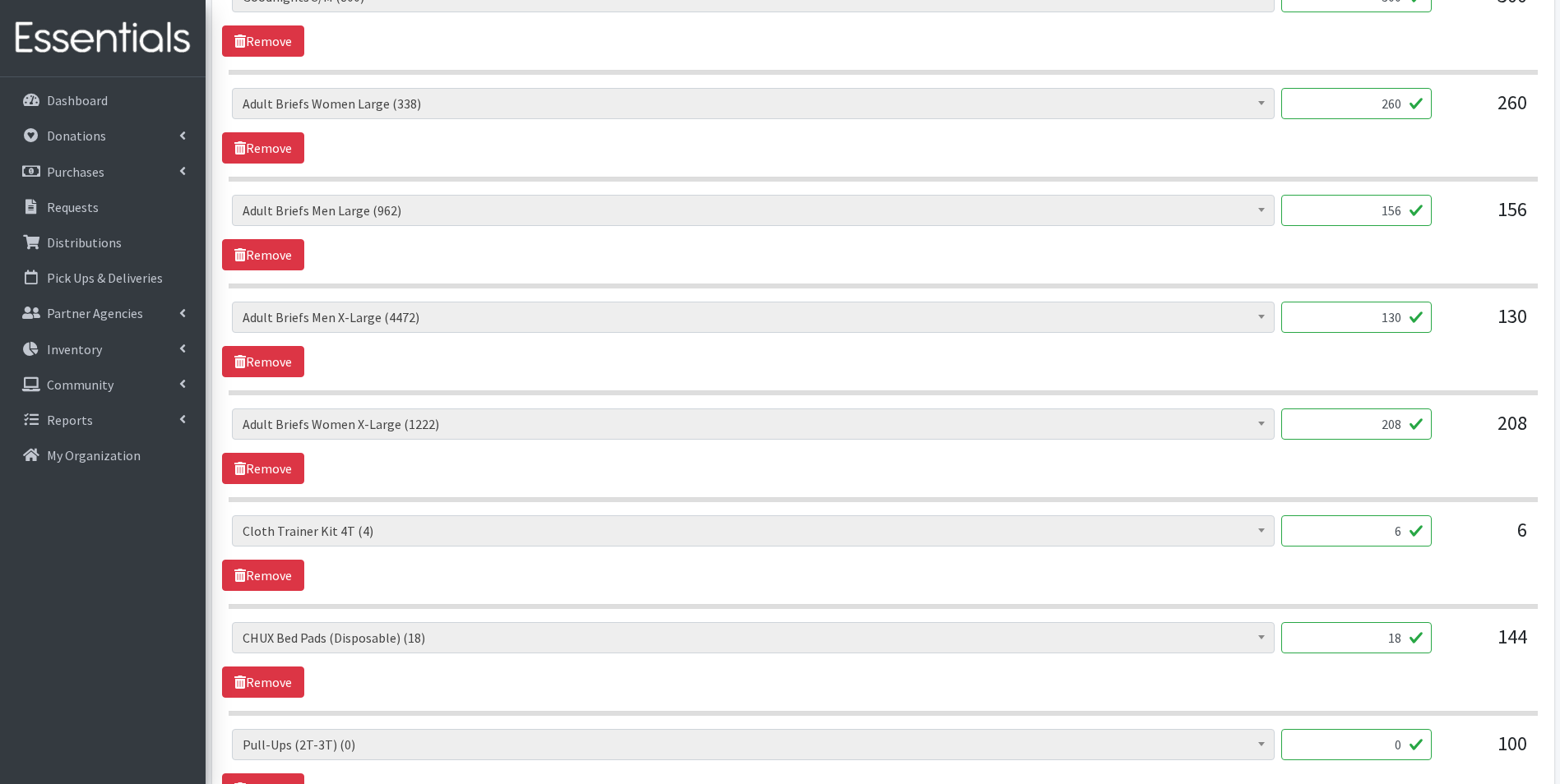
drag, startPoint x: 1377, startPoint y: 534, endPoint x: 1424, endPoint y: 533, distance: 47.0
click at [1424, 533] on input "6" at bounding box center [1357, 531] width 151 height 32
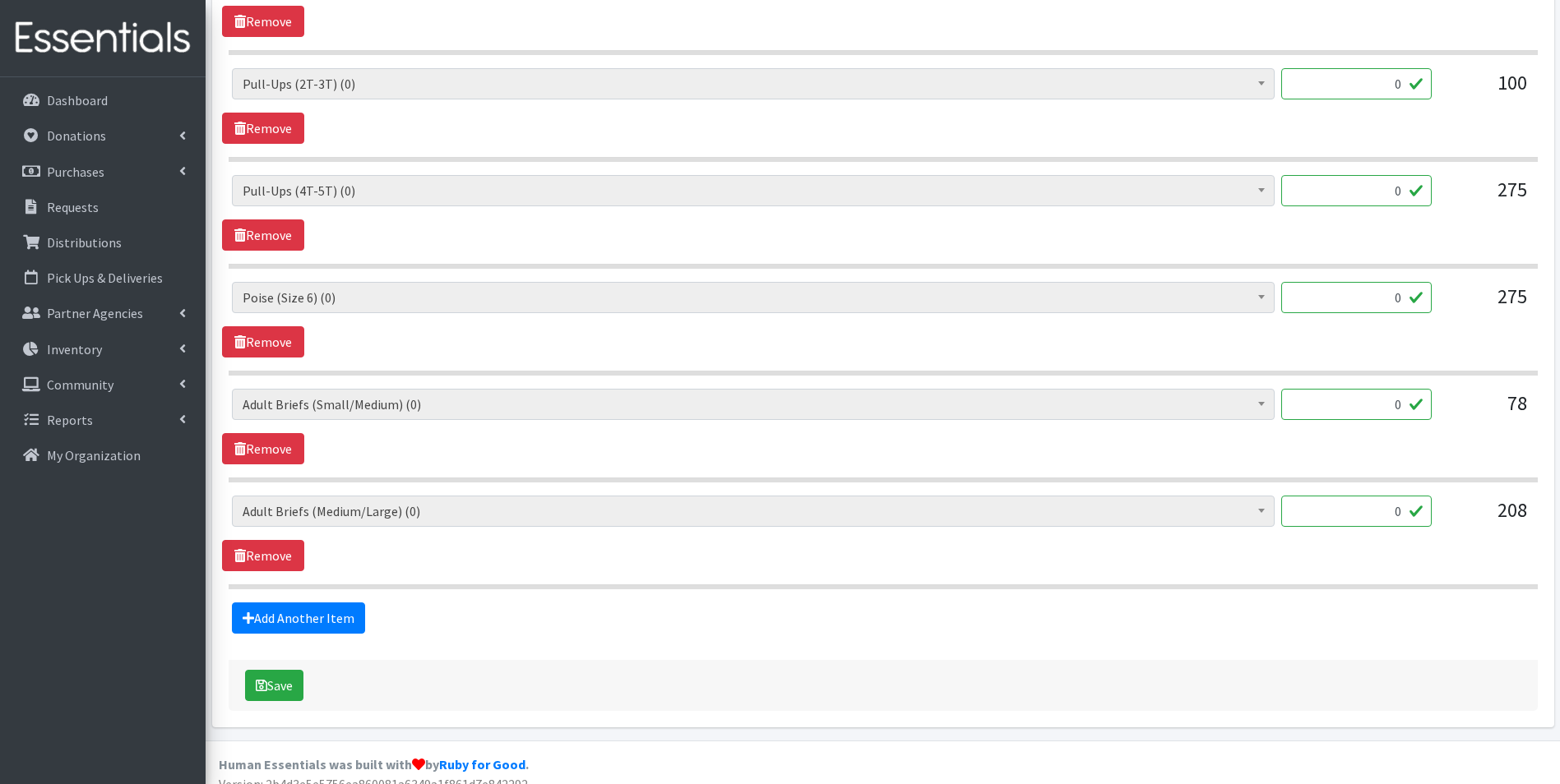
scroll to position [2981, 0]
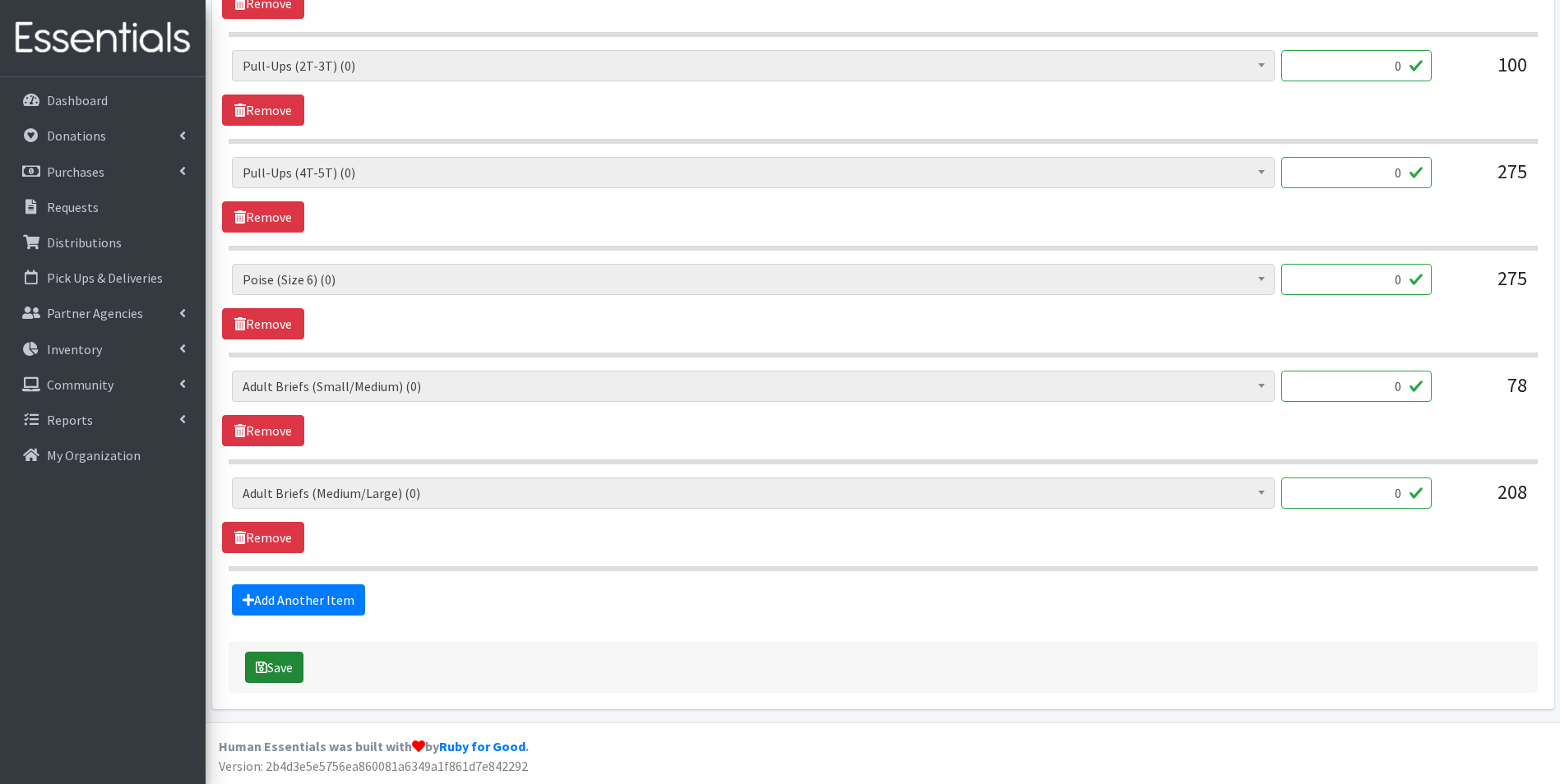
click at [297, 665] on button "Save" at bounding box center [274, 668] width 58 height 32
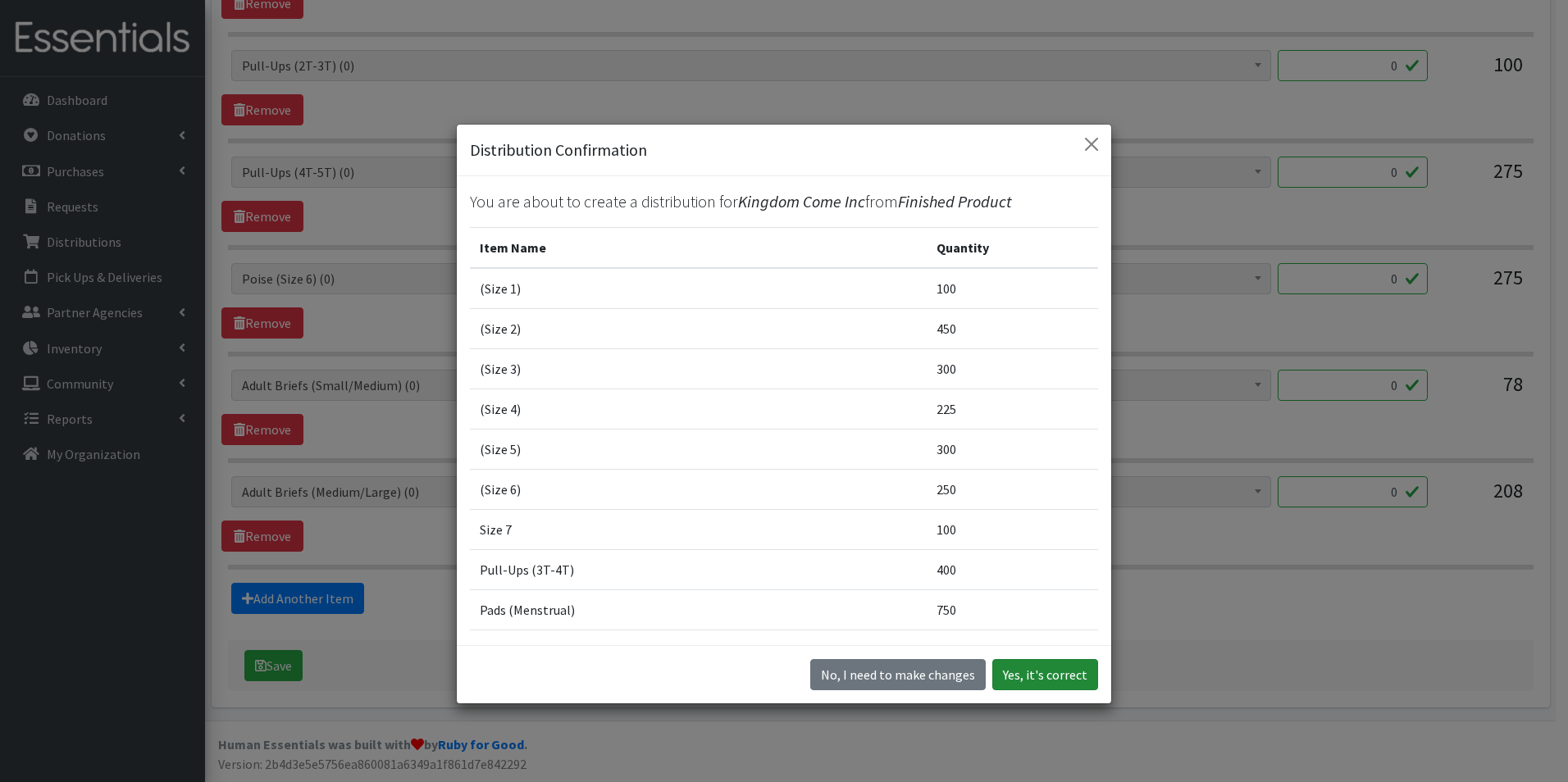
click at [1044, 689] on button "Yes, it's correct" at bounding box center [1045, 675] width 106 height 32
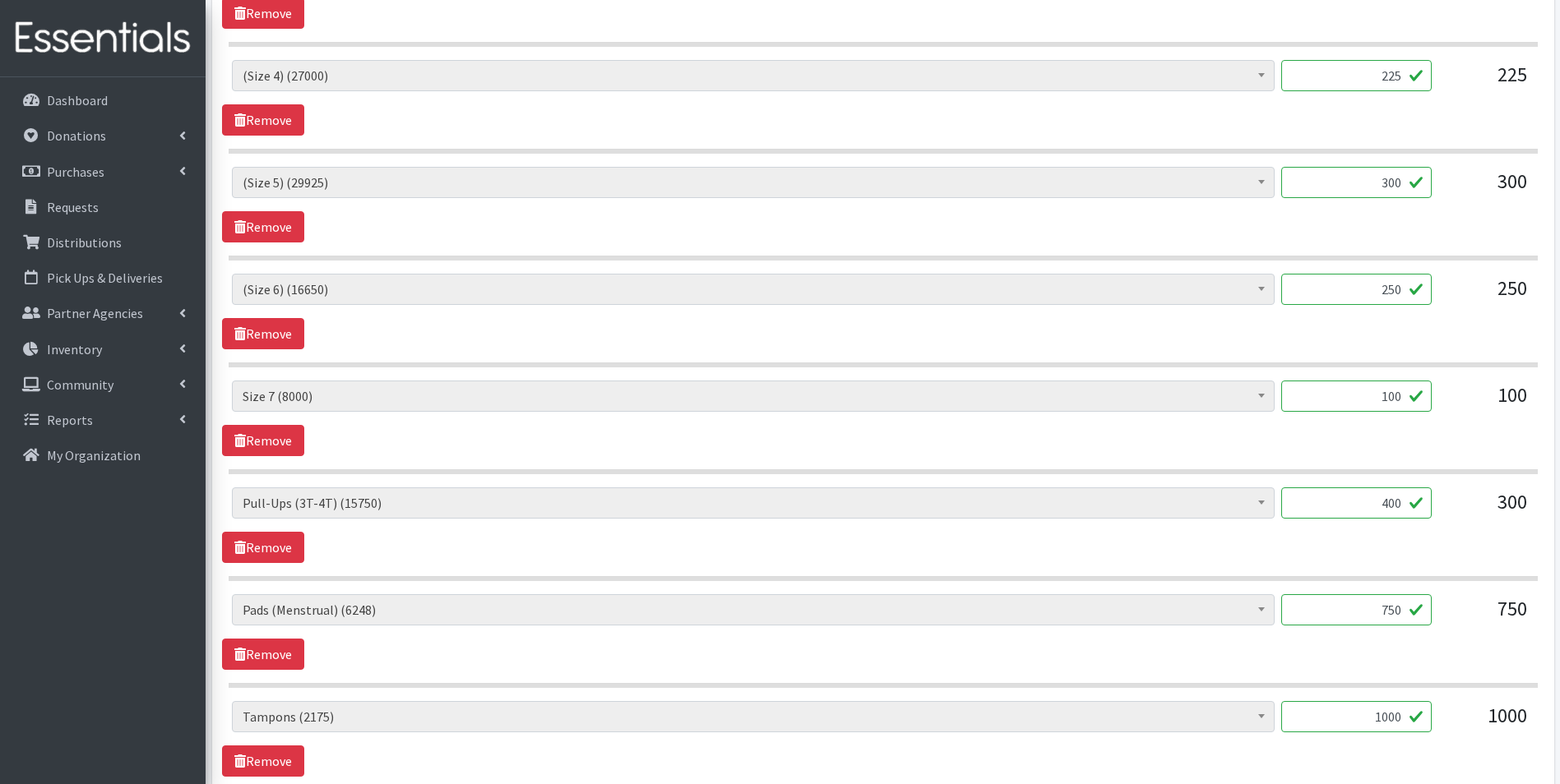
scroll to position [1069, 0]
click at [1400, 507] on input "400" at bounding box center [1357, 502] width 151 height 32
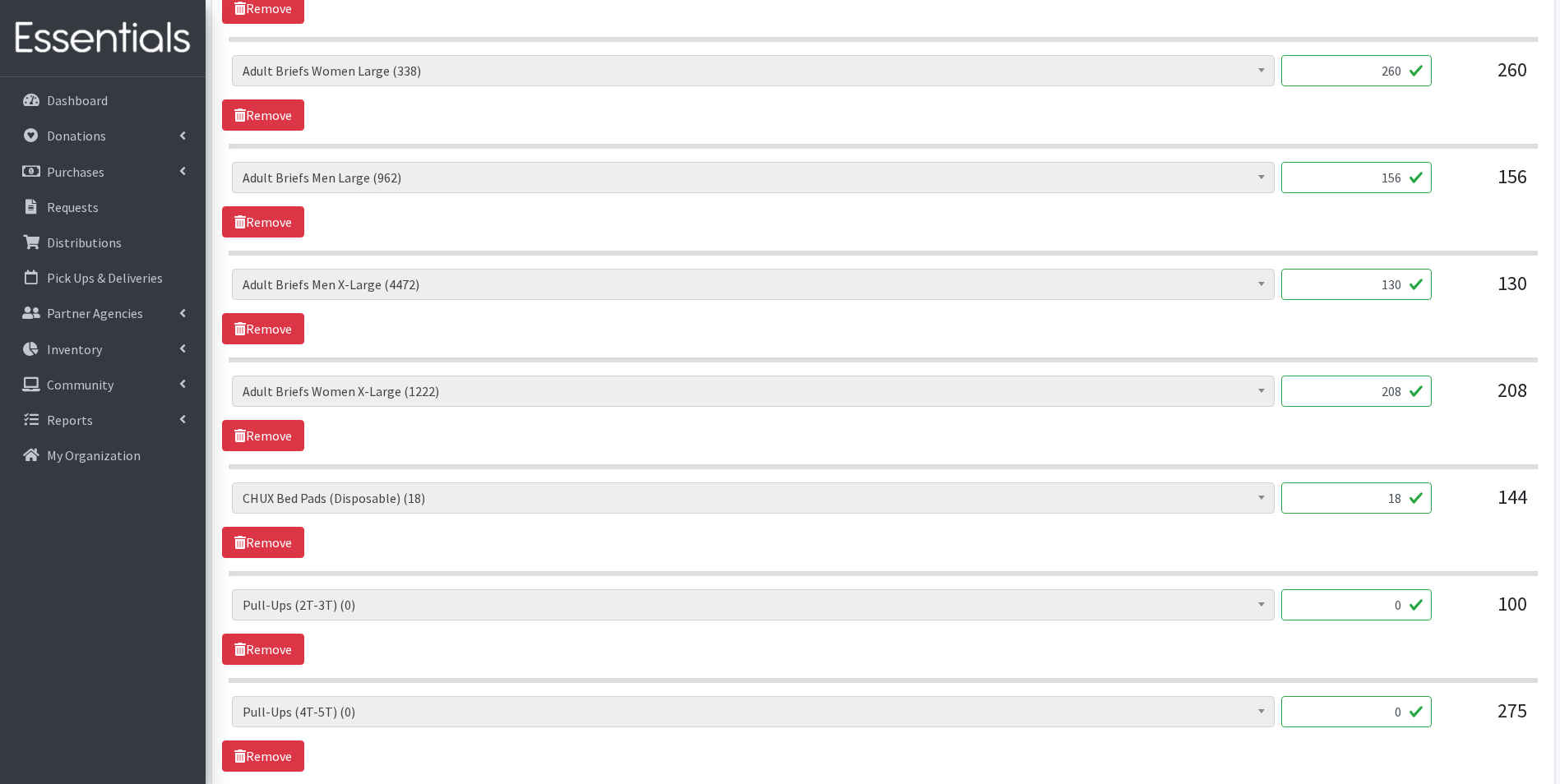
scroll to position [2384, 0]
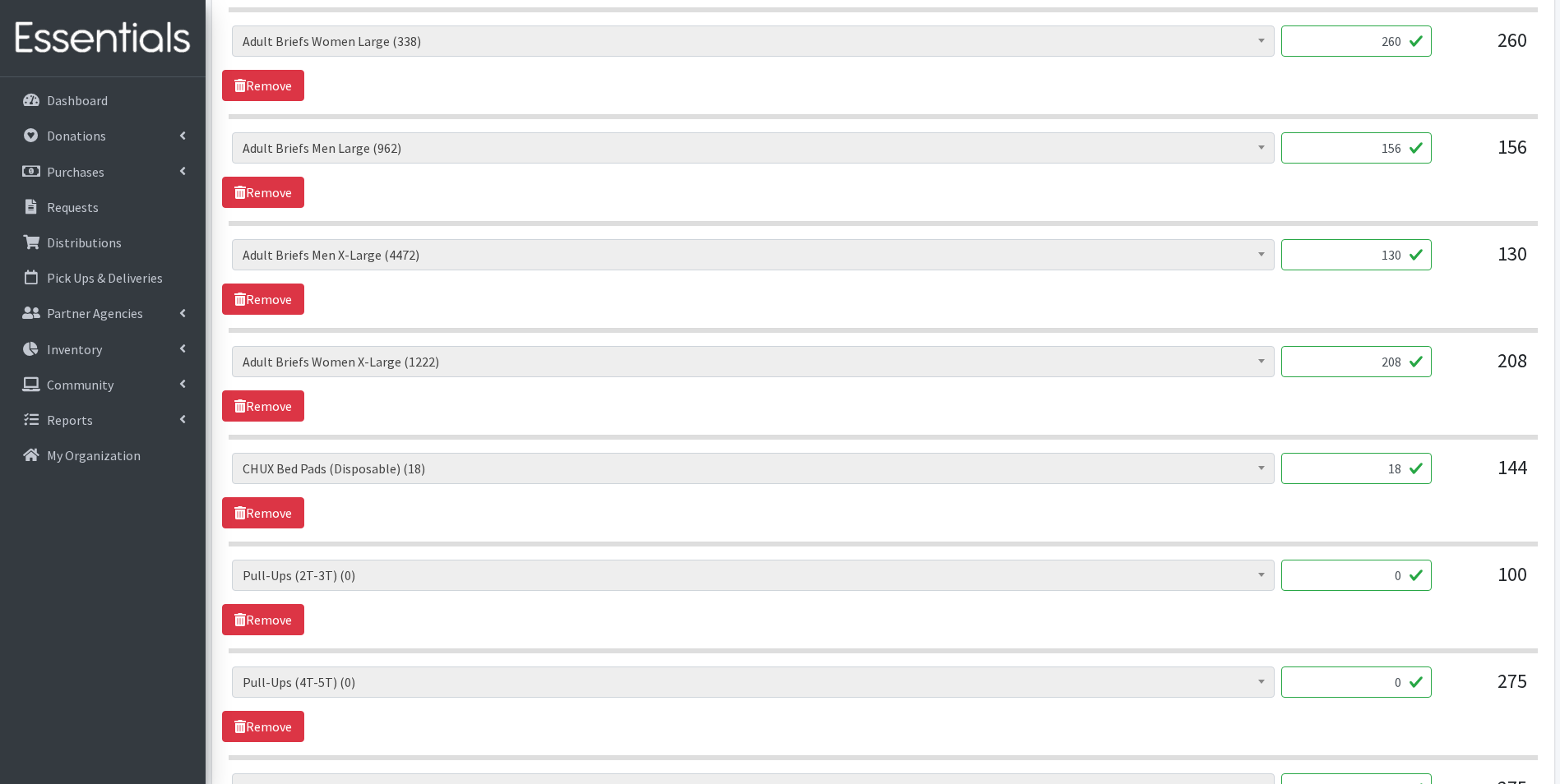
type input "450"
drag, startPoint x: 1395, startPoint y: 571, endPoint x: 1451, endPoint y: 572, distance: 56.0
click at [1451, 572] on div "(Newborn) (3200) (Preemie) (3177) (Size 1) (54625) (Size 2) (89350) (Size 3) (5…" at bounding box center [882, 582] width 1302 height 44
drag, startPoint x: 1388, startPoint y: 685, endPoint x: 1443, endPoint y: 676, distance: 55.7
click at [1439, 680] on div "(Newborn) (3200) (Preemie) (3177) (Size 1) (54625) (Size 2) (89350) (Size 3) (5…" at bounding box center [882, 689] width 1302 height 44
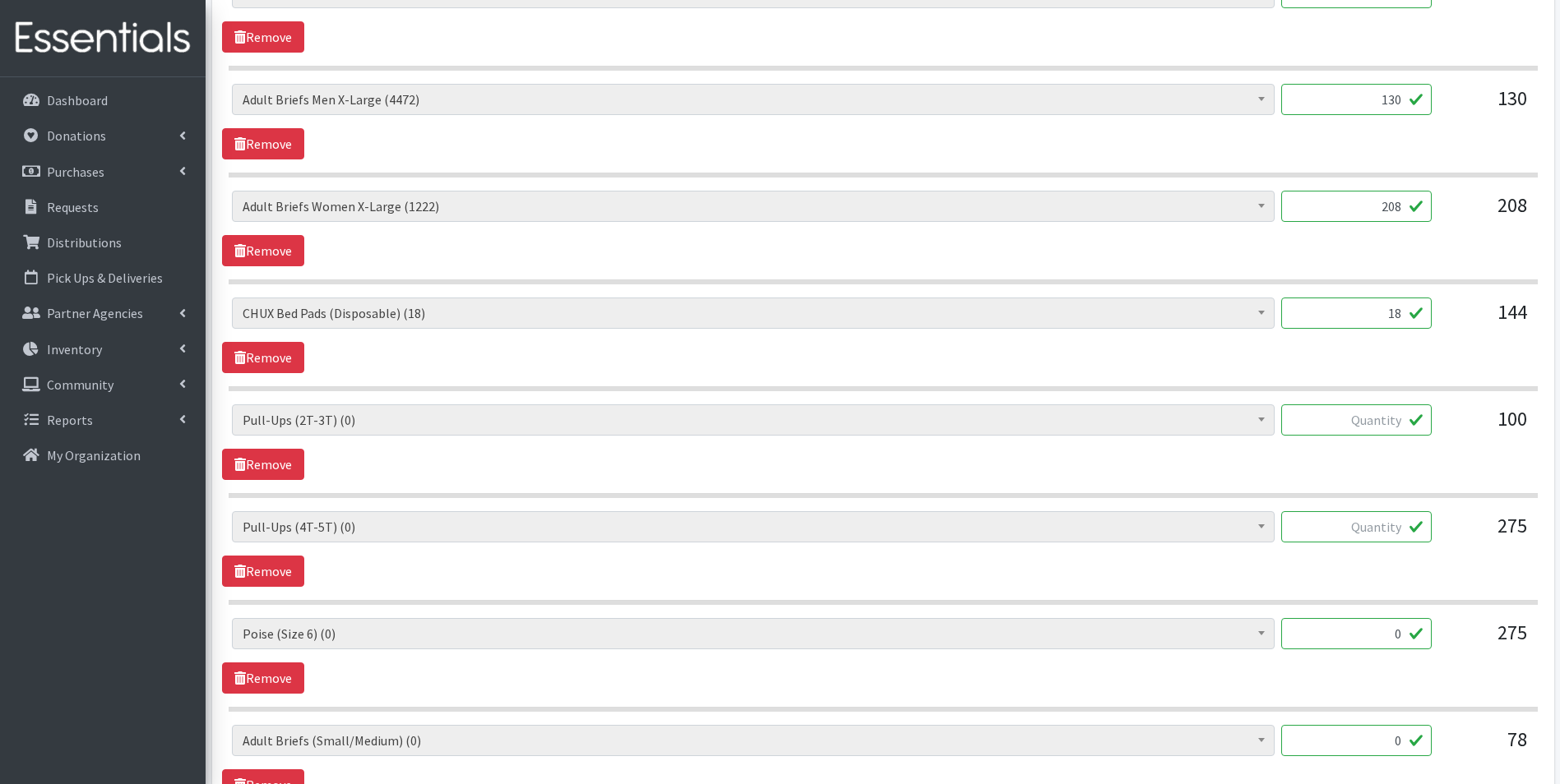
scroll to position [2548, 0]
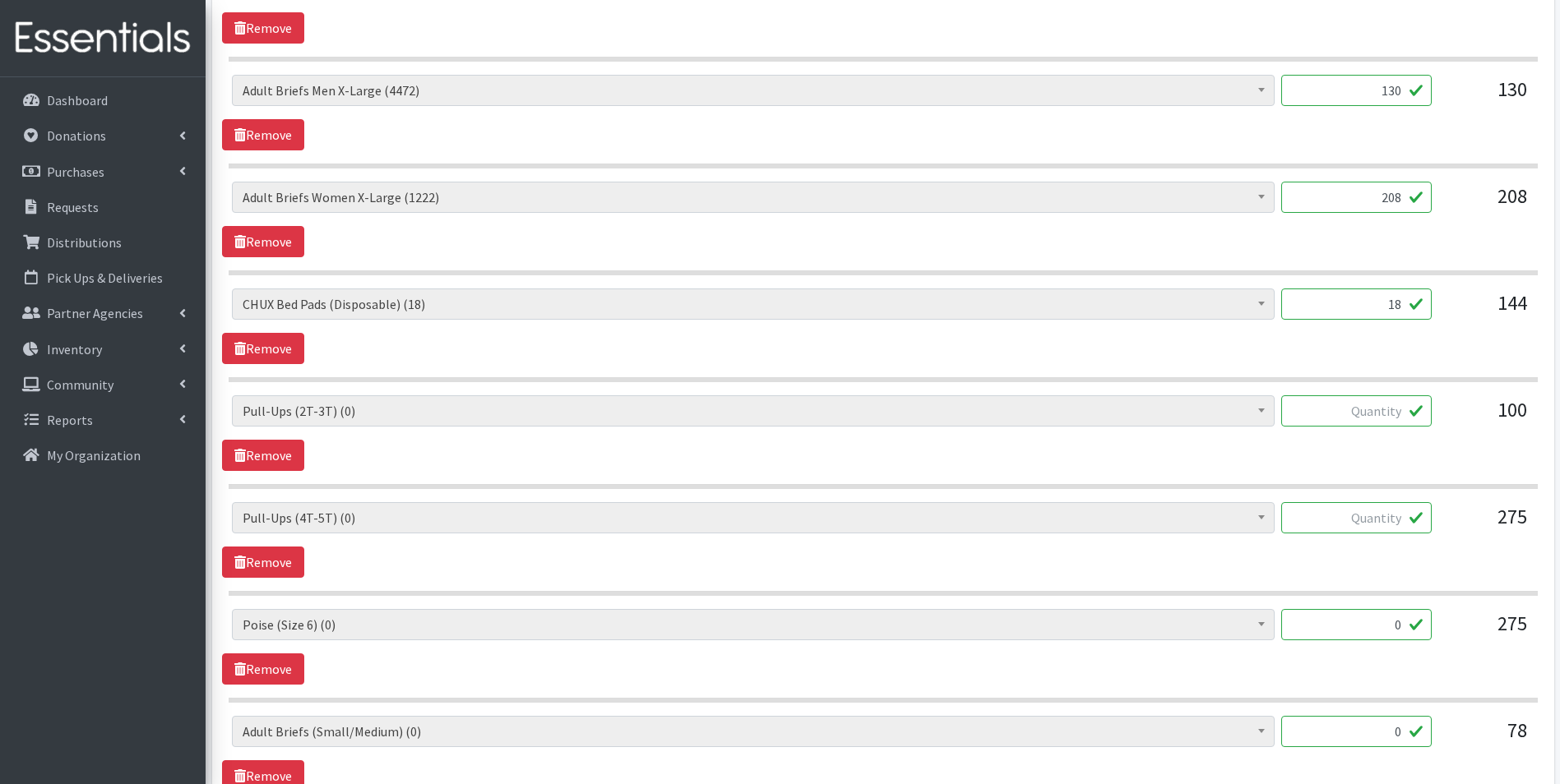
drag, startPoint x: 1391, startPoint y: 622, endPoint x: 1453, endPoint y: 623, distance: 62.0
click at [1453, 623] on div "(Newborn) (3200) (Preemie) (3177) (Size 1) (54625) (Size 2) (89350) (Size 3) (5…" at bounding box center [882, 631] width 1302 height 44
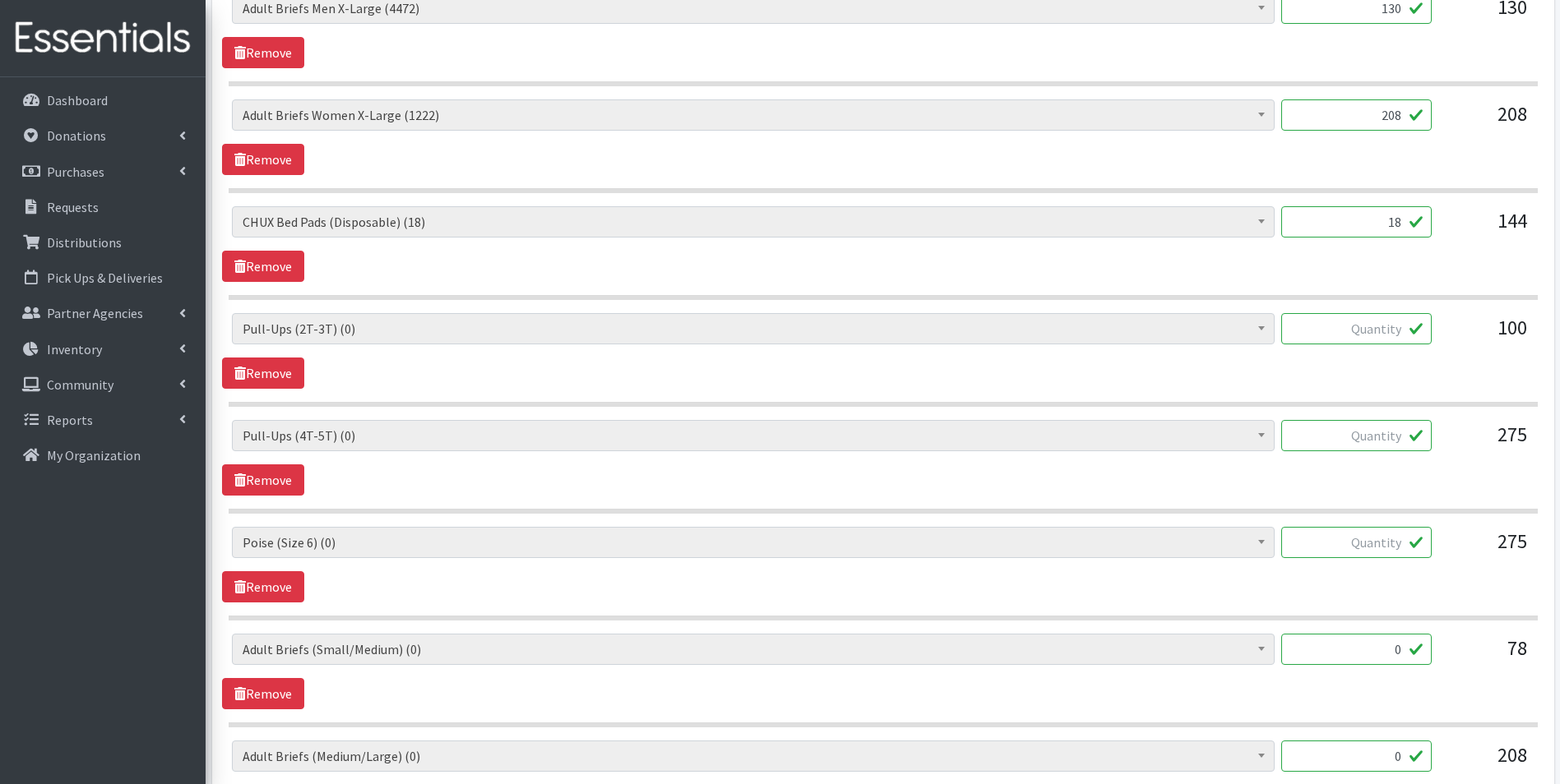
scroll to position [2713, 0]
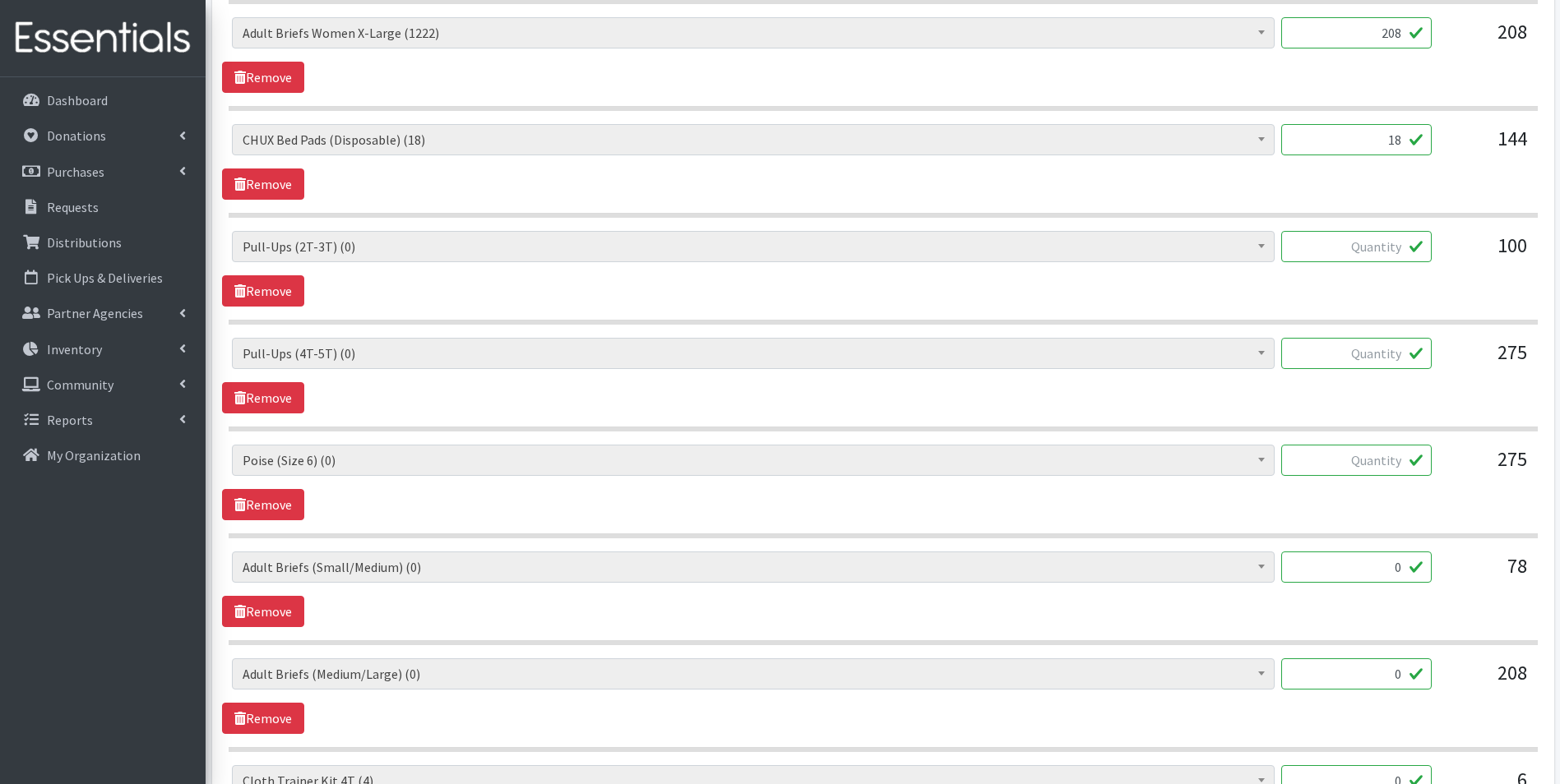
drag, startPoint x: 1396, startPoint y: 571, endPoint x: 1467, endPoint y: 570, distance: 71.0
click at [1467, 570] on div "(Newborn) (3200) (Preemie) (3177) (Size 1) (54625) (Size 2) (89350) (Size 3) (5…" at bounding box center [882, 574] width 1302 height 44
drag, startPoint x: 1383, startPoint y: 680, endPoint x: 1436, endPoint y: 680, distance: 53.0
click at [1436, 680] on div "(Newborn) (3200) (Preemie) (3177) (Size 1) (54625) (Size 2) (89350) (Size 3) (5…" at bounding box center [882, 680] width 1302 height 44
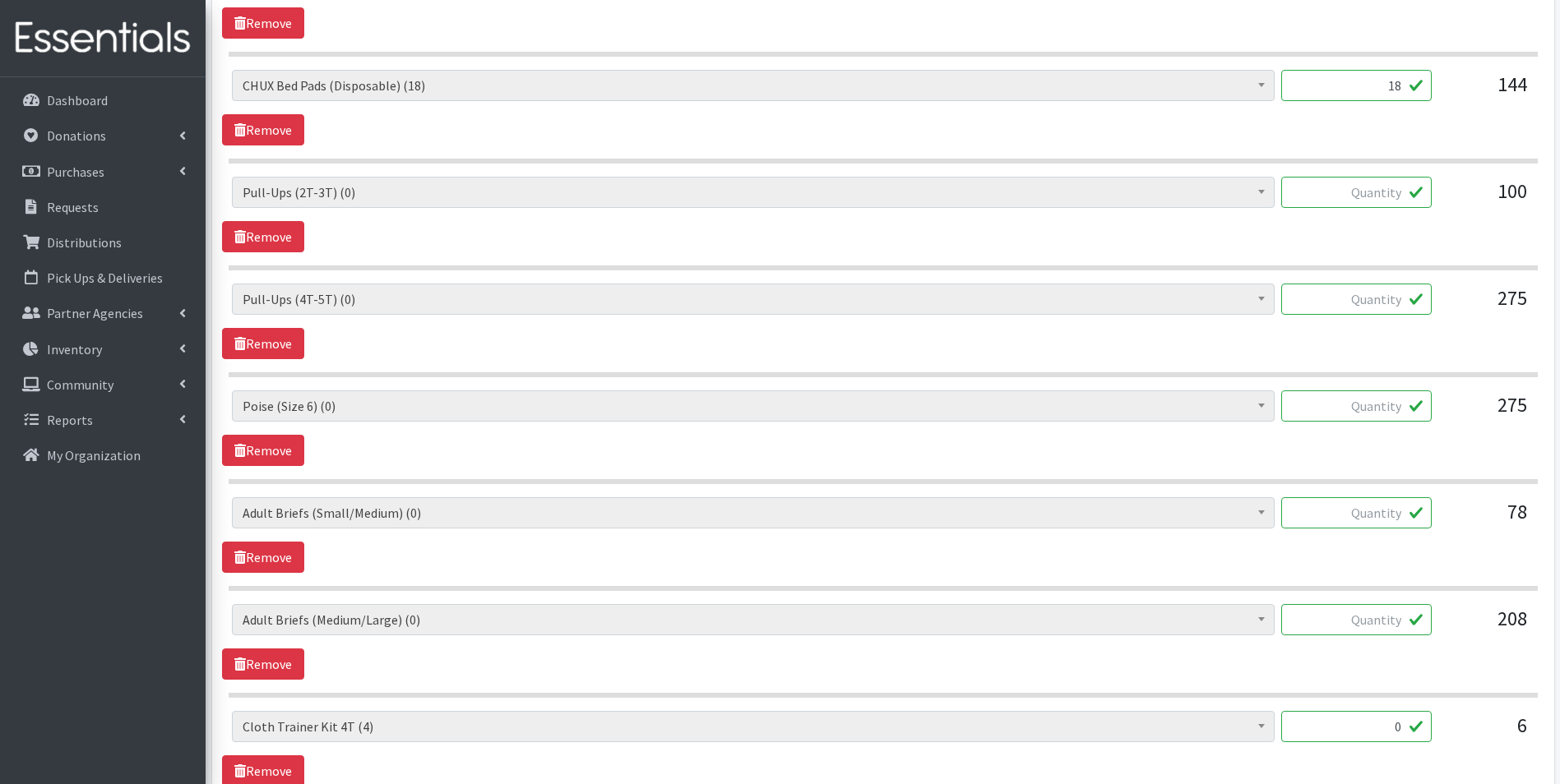
scroll to position [2877, 0]
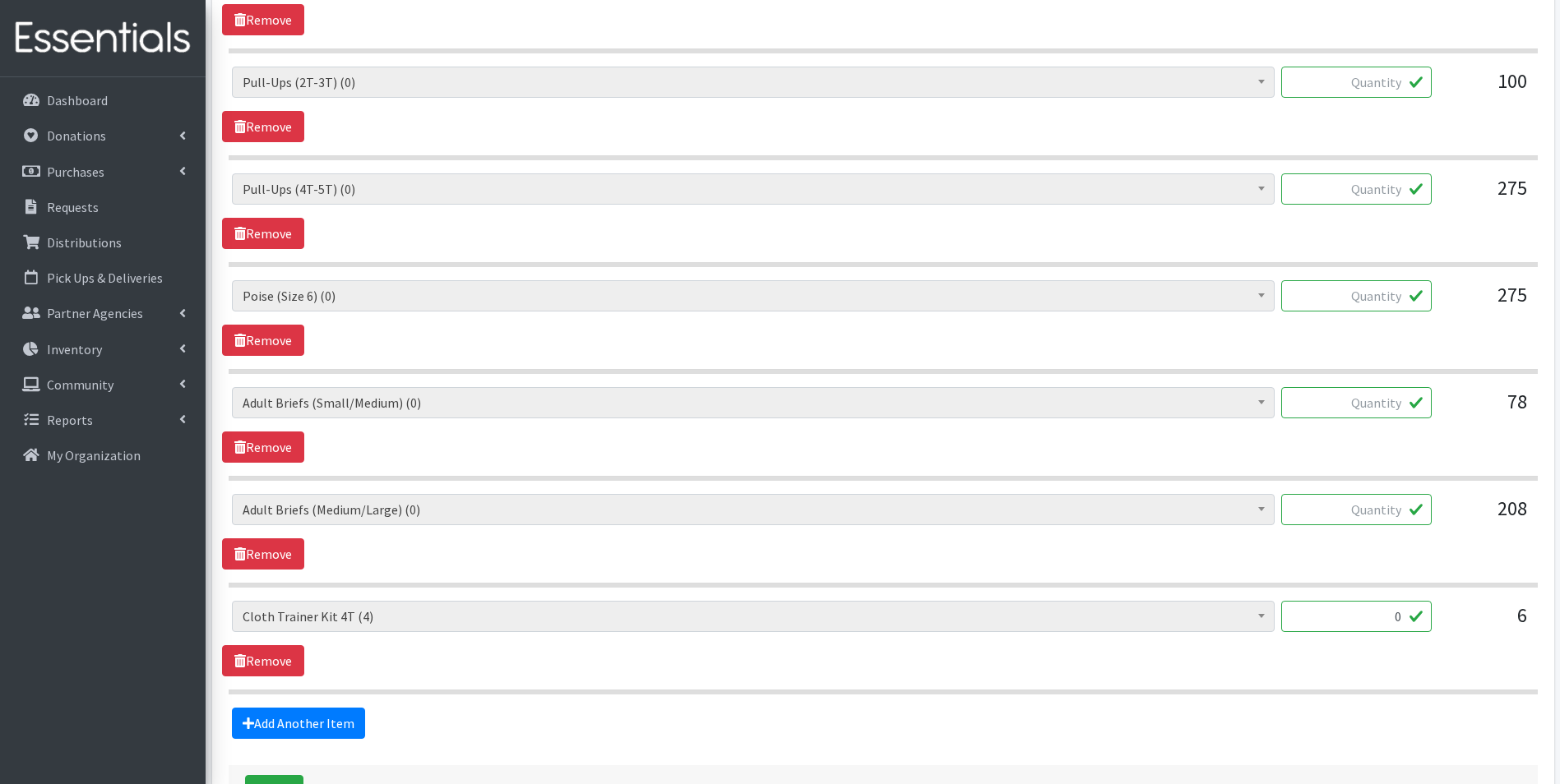
drag, startPoint x: 1377, startPoint y: 612, endPoint x: 1448, endPoint y: 616, distance: 71.1
click at [1448, 616] on div "(Newborn) (3200) (Preemie) (3177) (Size 1) (54625) (Size 2) (89350) (Size 3) (5…" at bounding box center [882, 623] width 1302 height 44
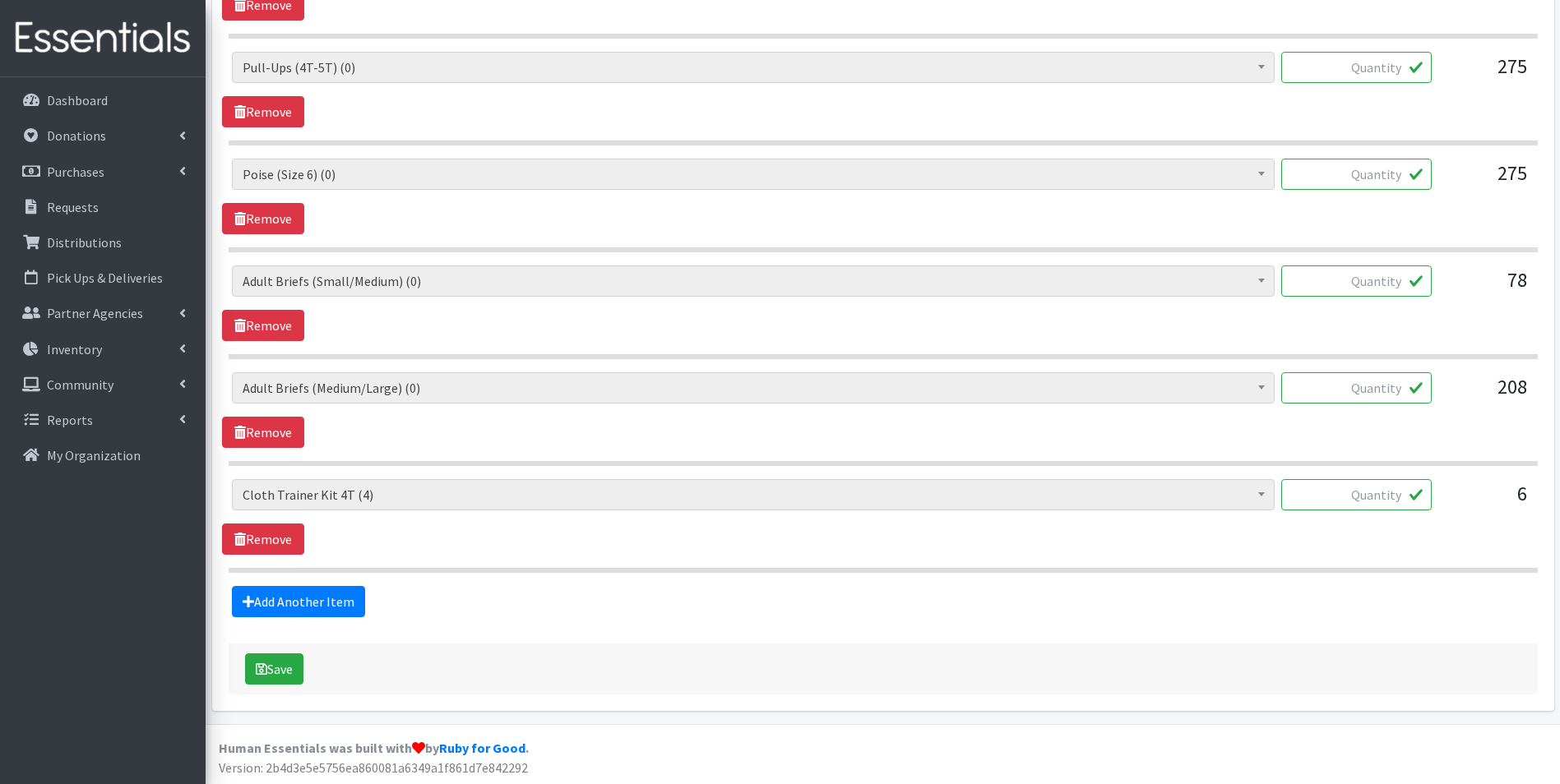
scroll to position [3000, 0]
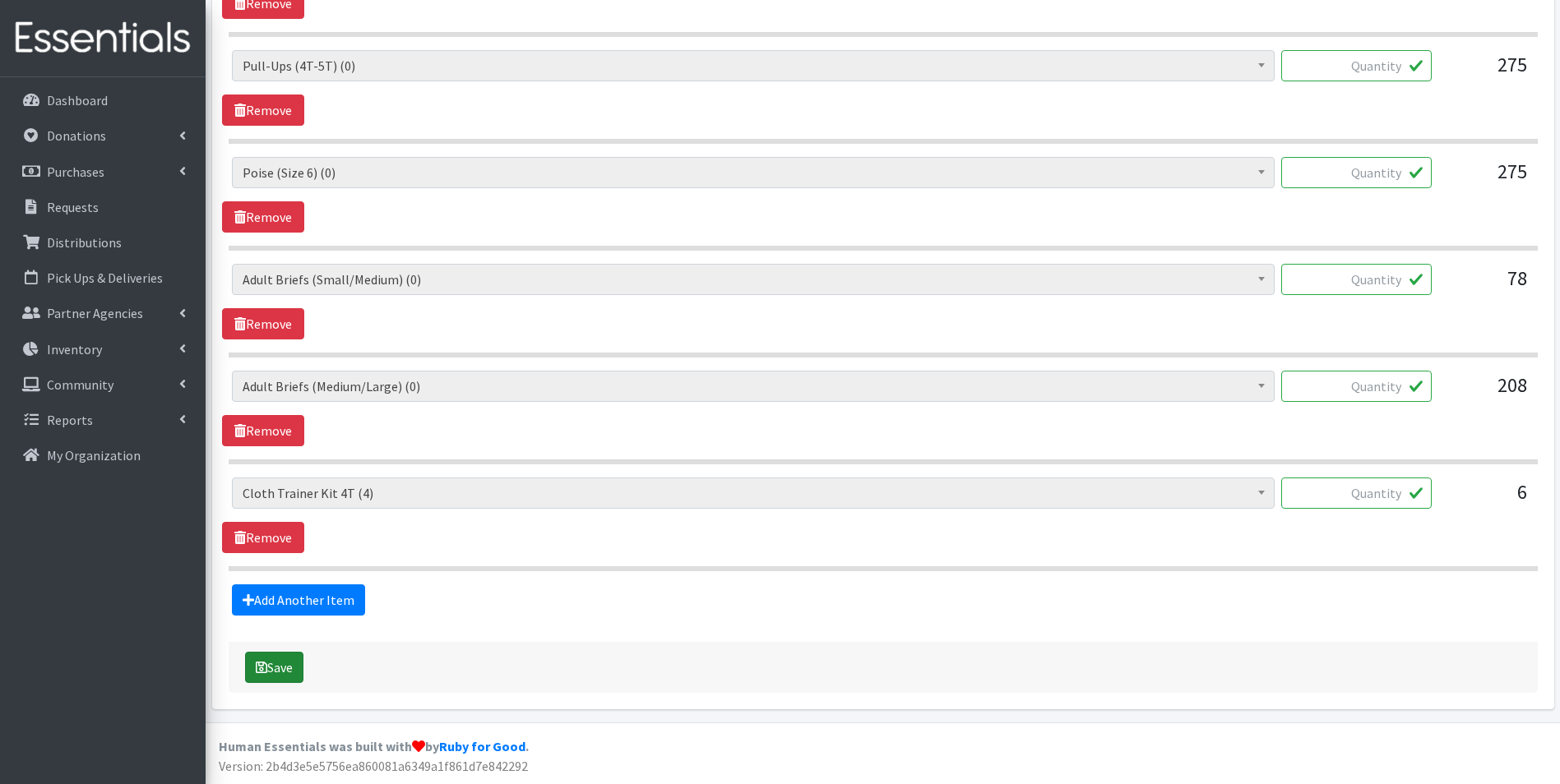
click at [291, 662] on button "Save" at bounding box center [274, 668] width 58 height 32
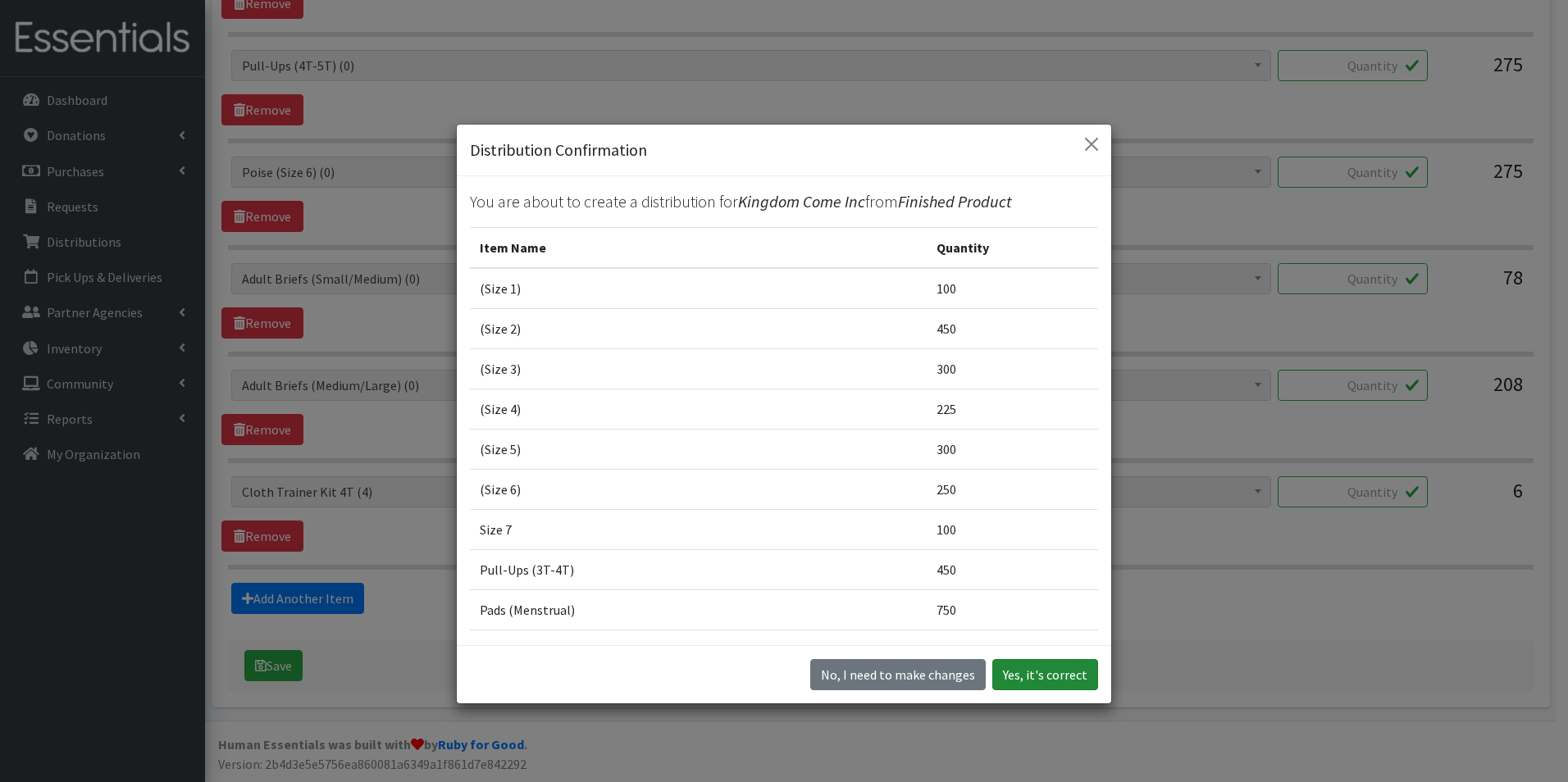
click at [1054, 676] on button "Yes, it's correct" at bounding box center [1045, 675] width 106 height 32
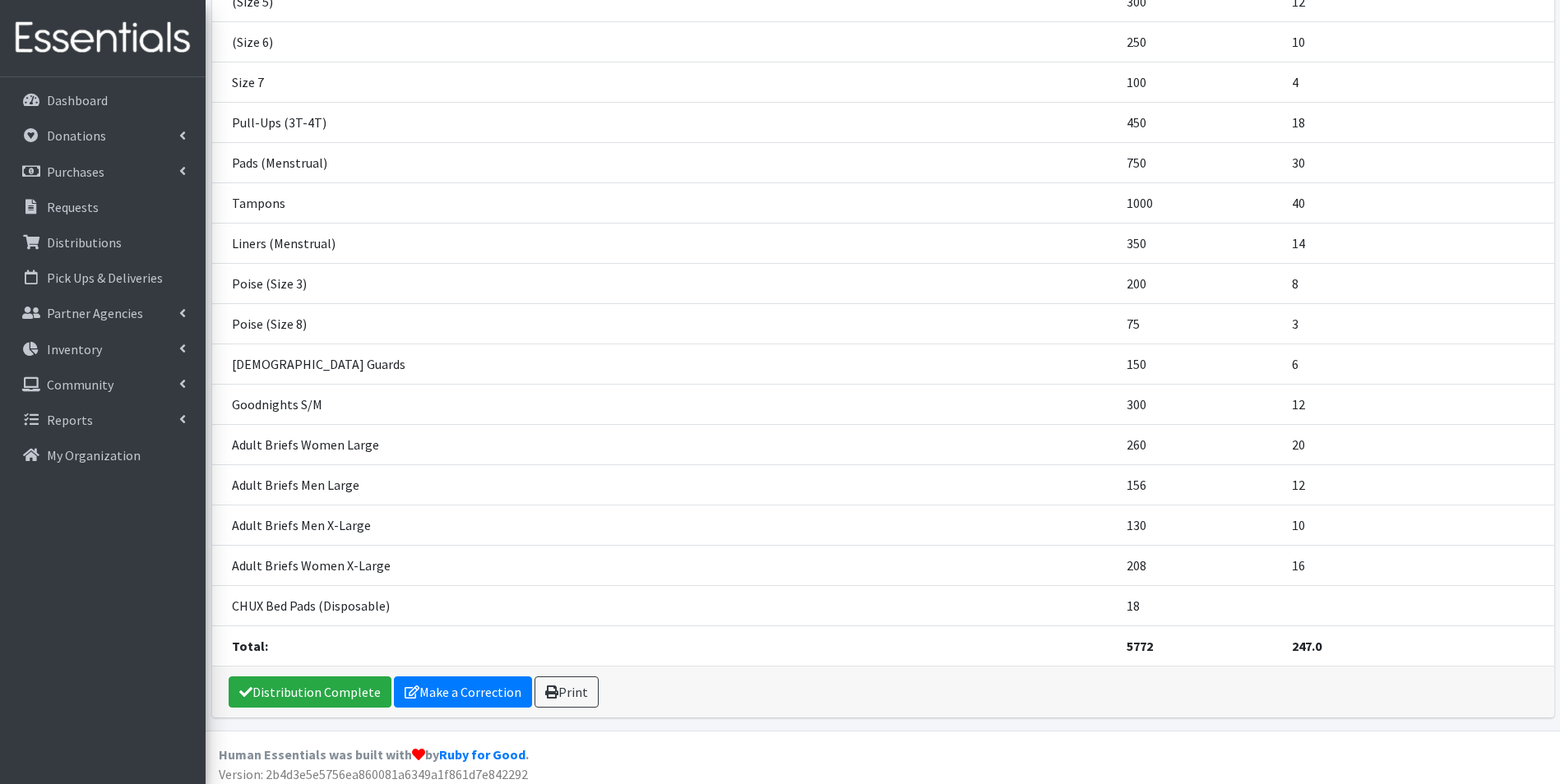
scroll to position [544, 0]
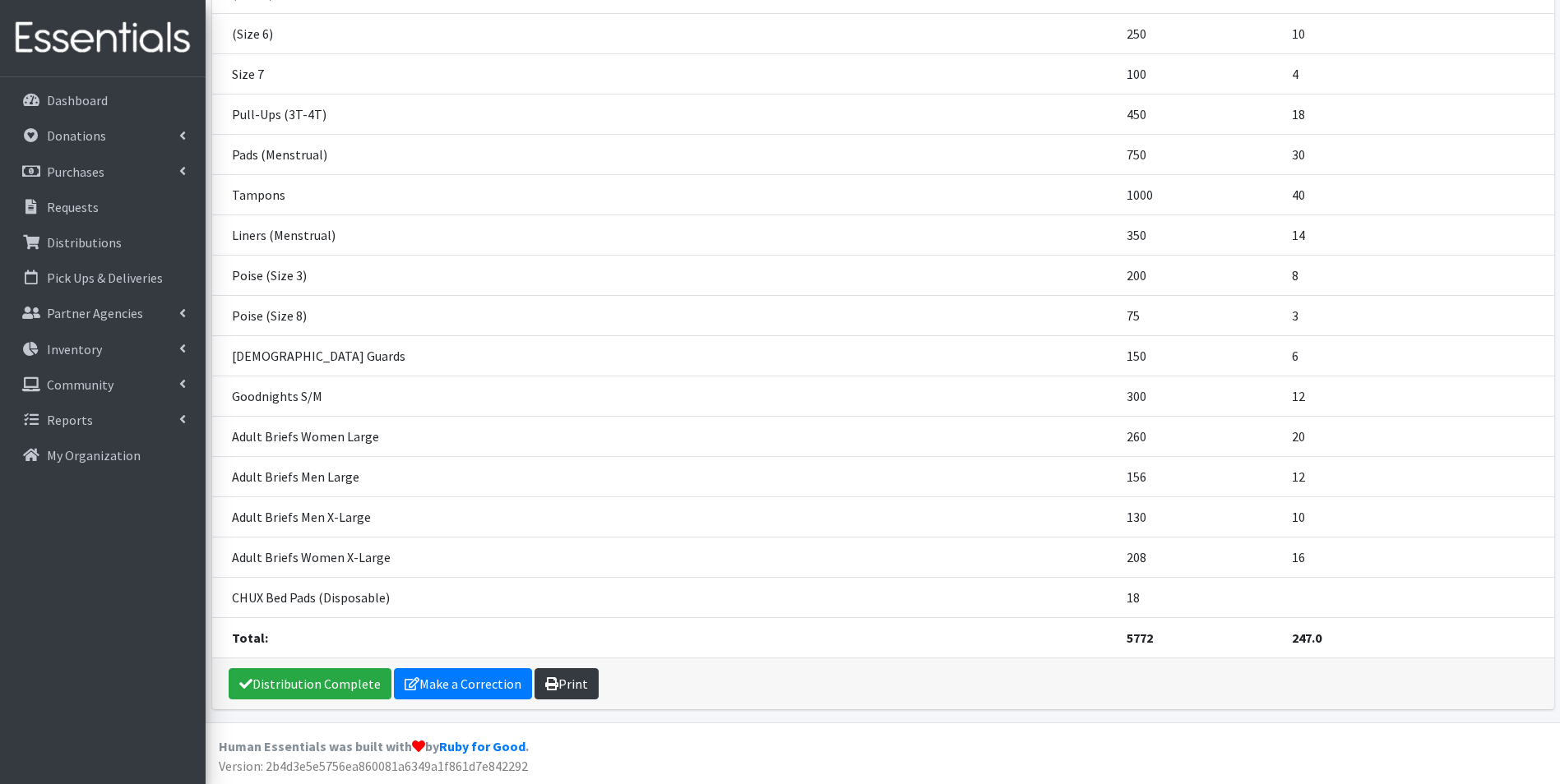
click at [561, 683] on link "Print" at bounding box center [566, 685] width 64 height 32
click at [68, 94] on p "Dashboard" at bounding box center [77, 100] width 61 height 17
